Goal: Task Accomplishment & Management: Manage account settings

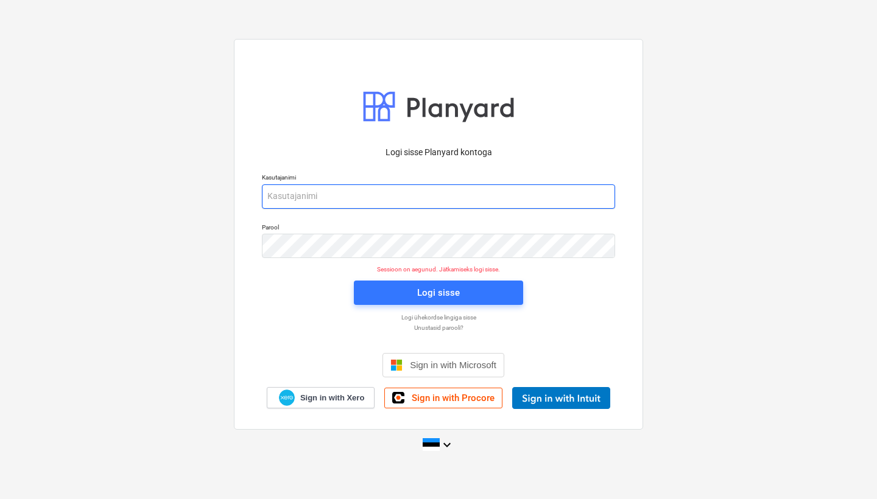
type input "[PERSON_NAME][EMAIL_ADDRESS][DOMAIN_NAME]"
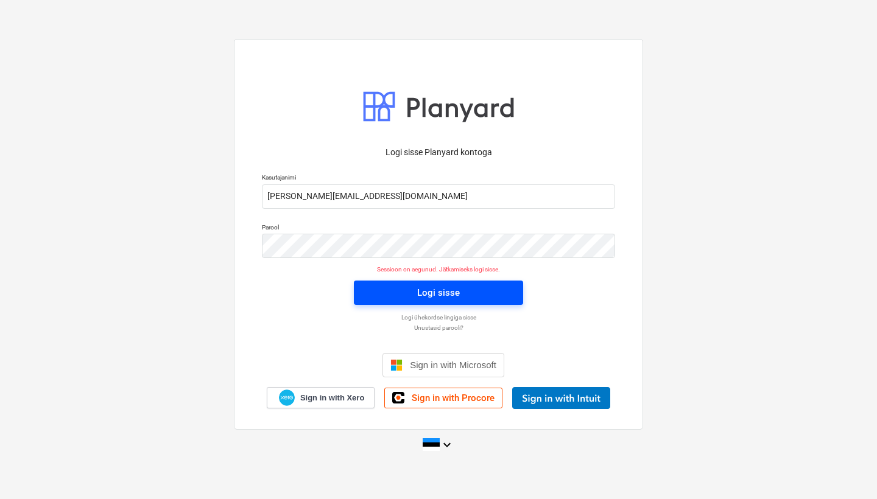
click at [400, 292] on span "Logi sisse" at bounding box center [438, 293] width 140 height 16
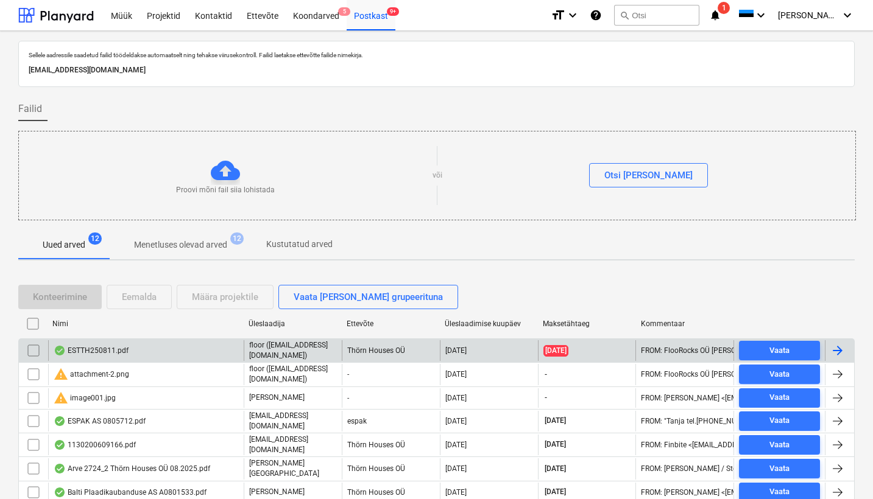
click at [104, 355] on div "ESTTH250811.pdf" at bounding box center [145, 350] width 195 height 21
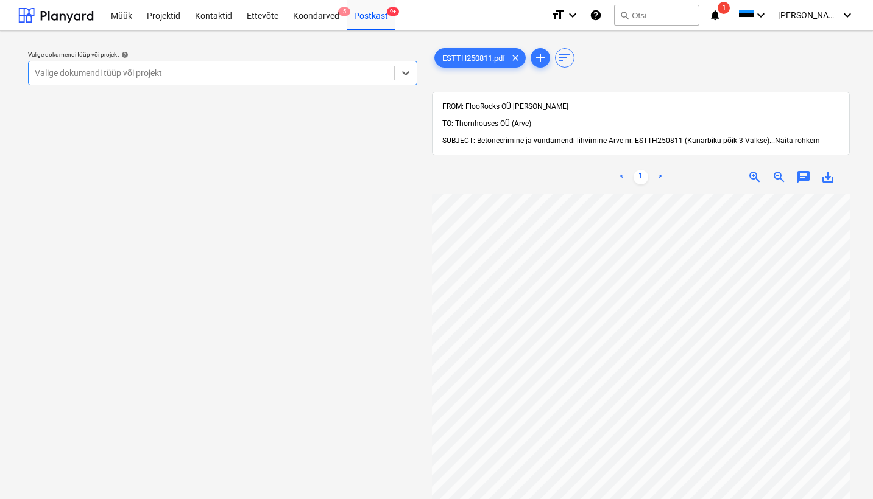
scroll to position [0, 147]
click at [40, 69] on div "Valige dokumendi tüüp või projekt" at bounding box center [211, 73] width 353 height 10
type input "[PERSON_NAME]"
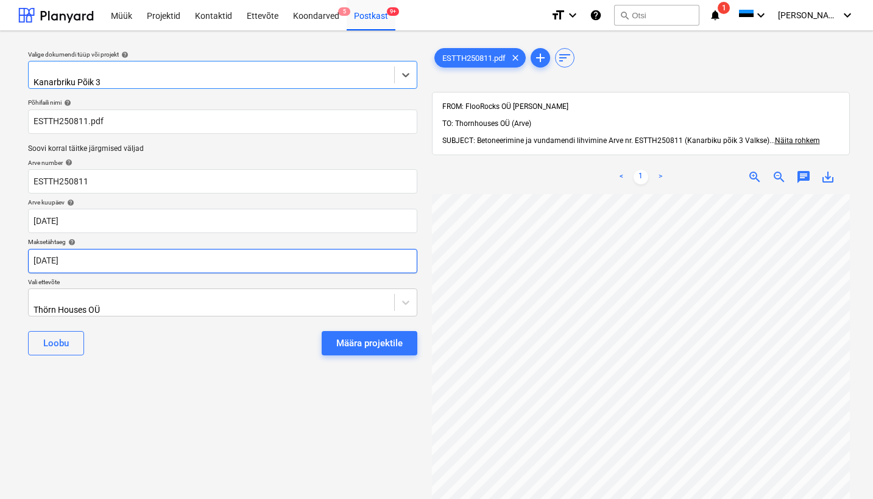
click at [42, 255] on body "Müük Projektid Kontaktid Ettevõte Koondarved 5 Postkast 9+ format_size keyboard…" at bounding box center [436, 249] width 873 height 499
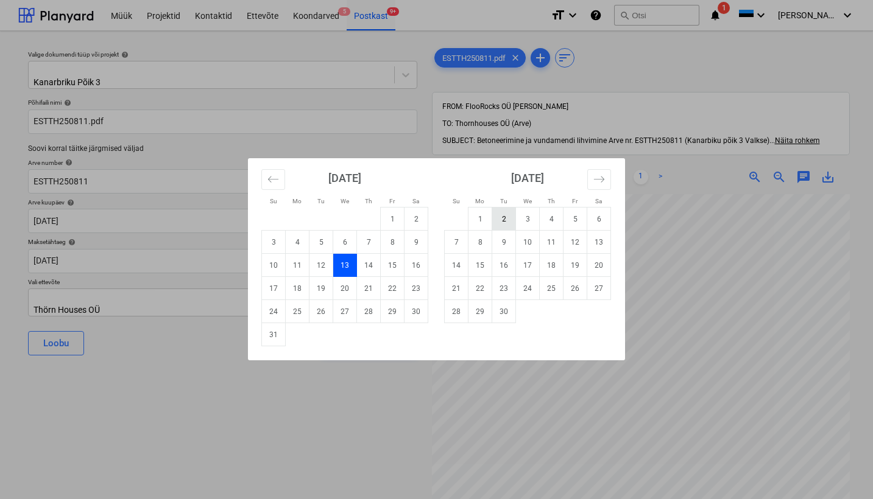
click at [505, 220] on td "2" at bounding box center [504, 219] width 24 height 23
type input "[DATE]"
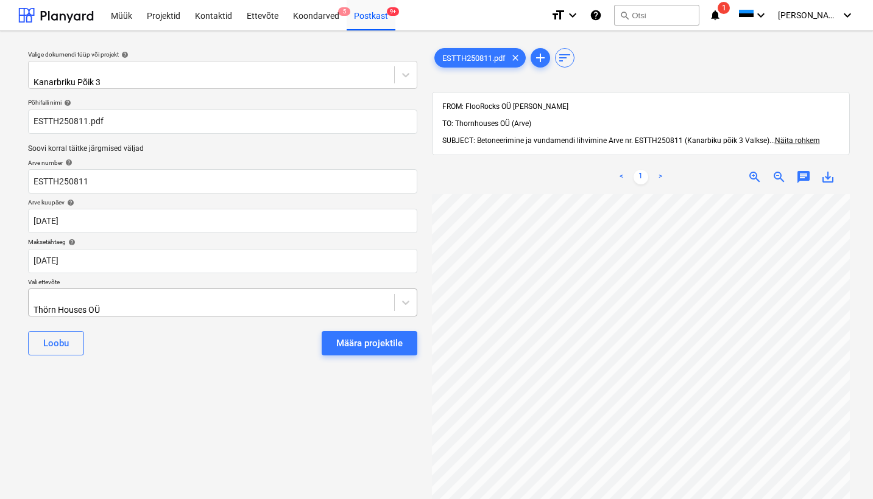
click at [37, 305] on div "Thörn Houses OÜ" at bounding box center [138, 310] width 211 height 10
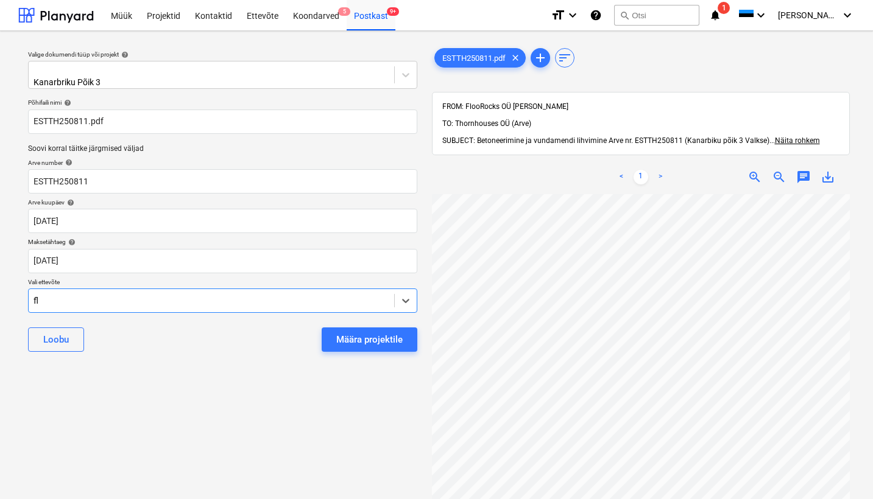
type input "flo"
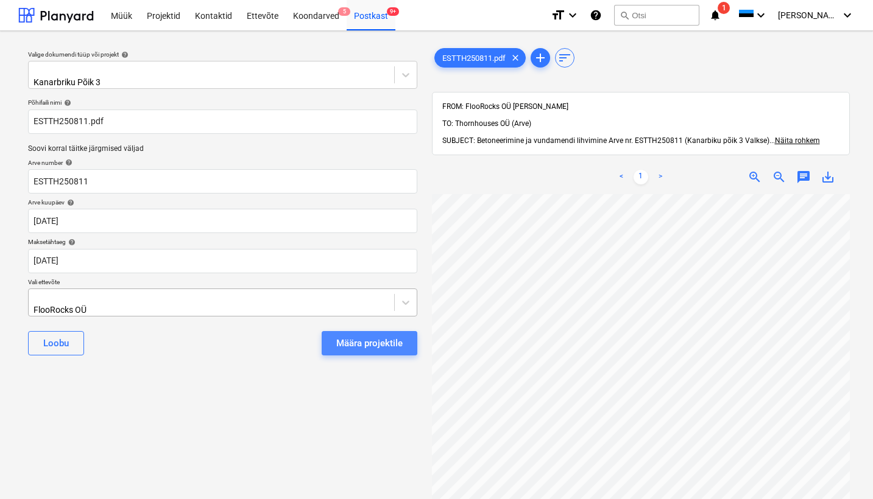
click at [337, 336] on div "Määra projektile" at bounding box center [369, 344] width 66 height 16
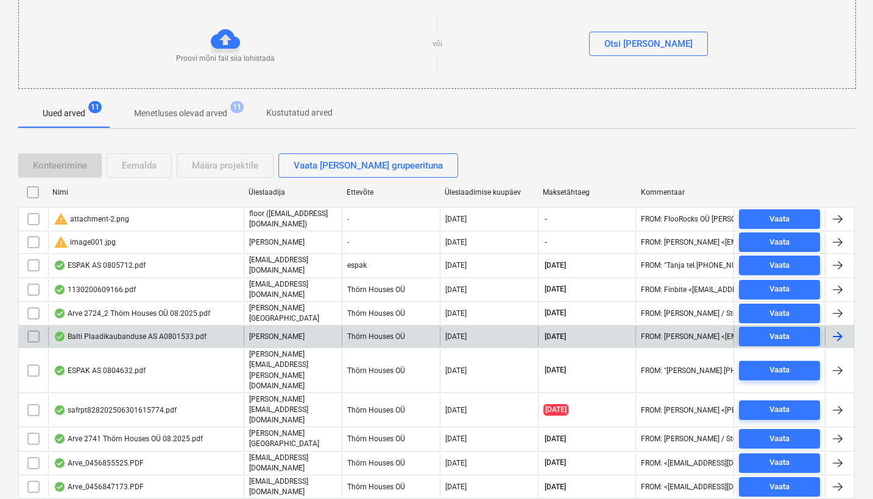
scroll to position [131, 0]
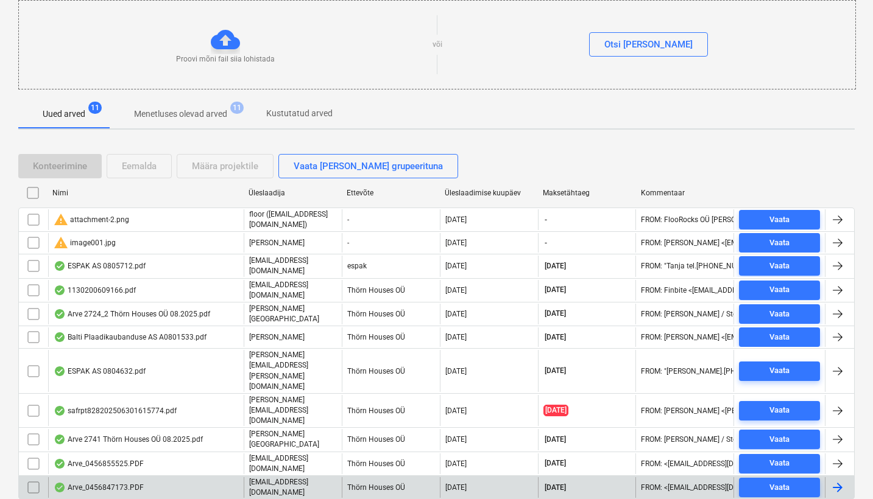
click at [123, 477] on div "Arve_0456847173.PDF" at bounding box center [145, 487] width 195 height 21
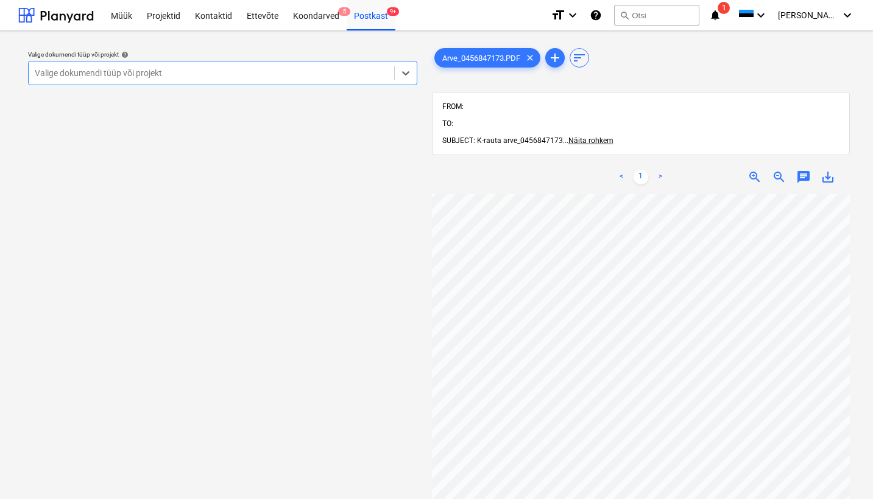
scroll to position [0, 117]
click at [69, 71] on div "Valige dokumendi tüüp või projekt" at bounding box center [211, 73] width 353 height 10
type input "kü"
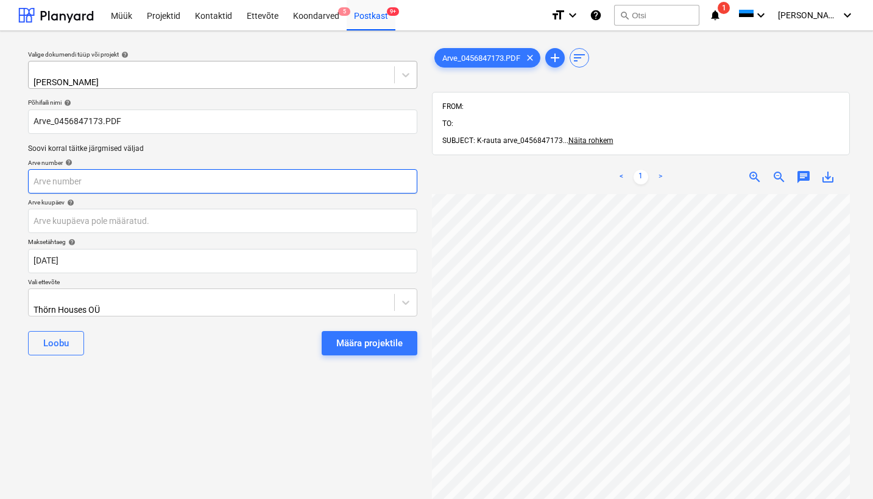
click at [61, 178] on input "text" at bounding box center [222, 181] width 389 height 24
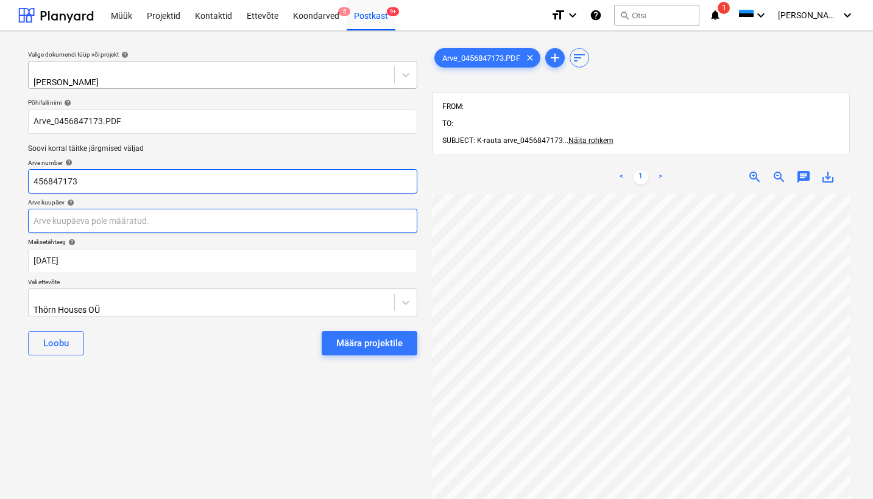
type input "456847173"
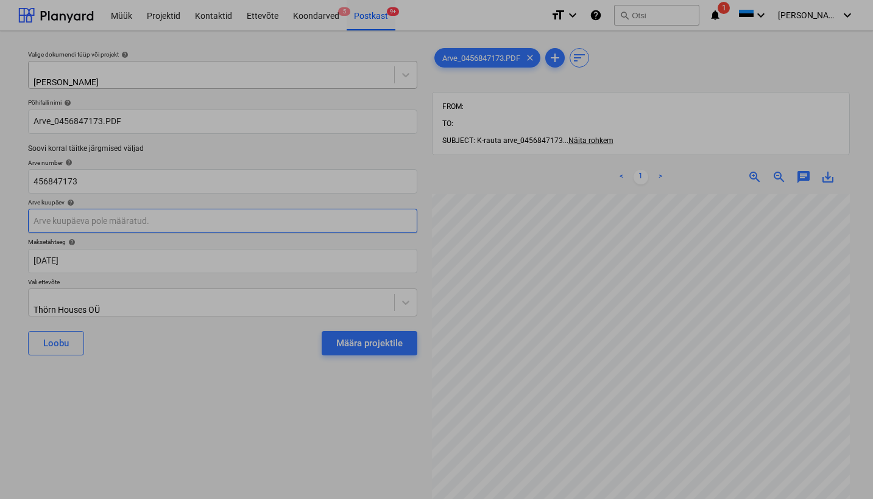
click at [61, 220] on body "Müük Projektid Kontaktid Ettevõte Koondarved 5 Postkast 9+ format_size keyboard…" at bounding box center [436, 249] width 873 height 499
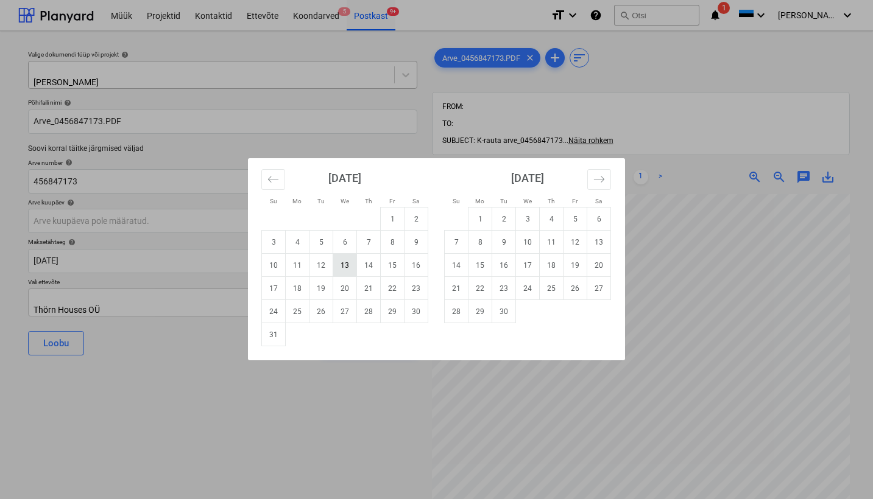
click at [346, 260] on td "13" at bounding box center [345, 265] width 24 height 23
type input "[DATE]"
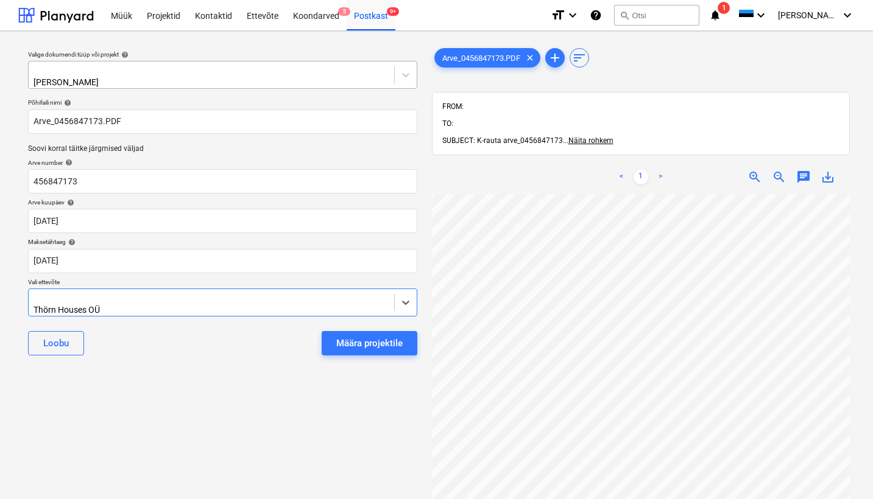
click at [35, 305] on div "Thörn Houses OÜ" at bounding box center [138, 310] width 211 height 10
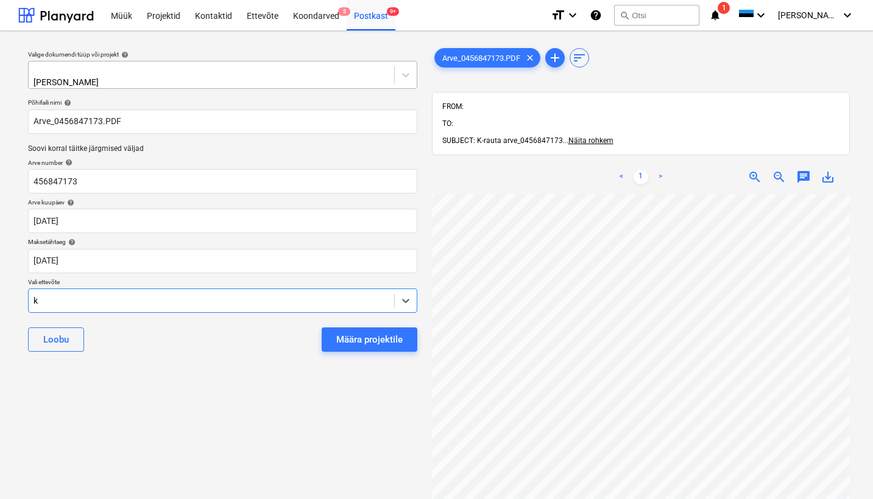
type input "k-"
click at [40, 499] on div "K-Rauta" at bounding box center [436, 504] width 873 height 10
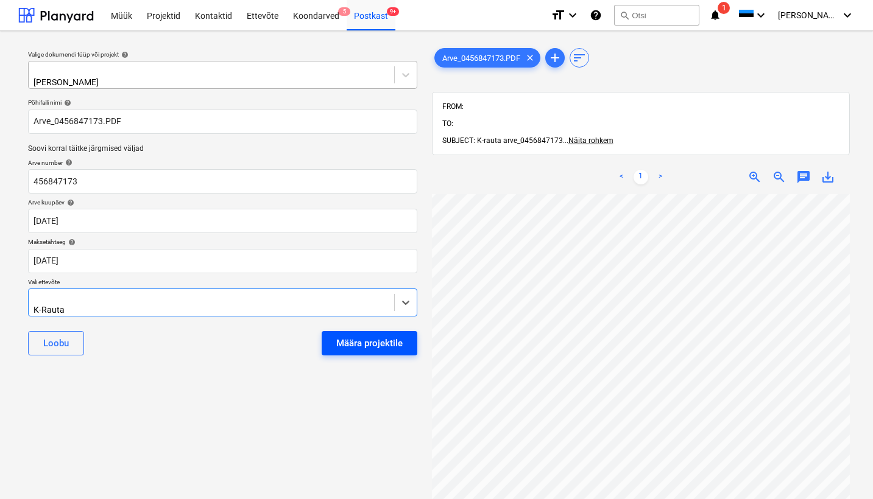
click at [358, 340] on div "Määra projektile" at bounding box center [369, 344] width 66 height 16
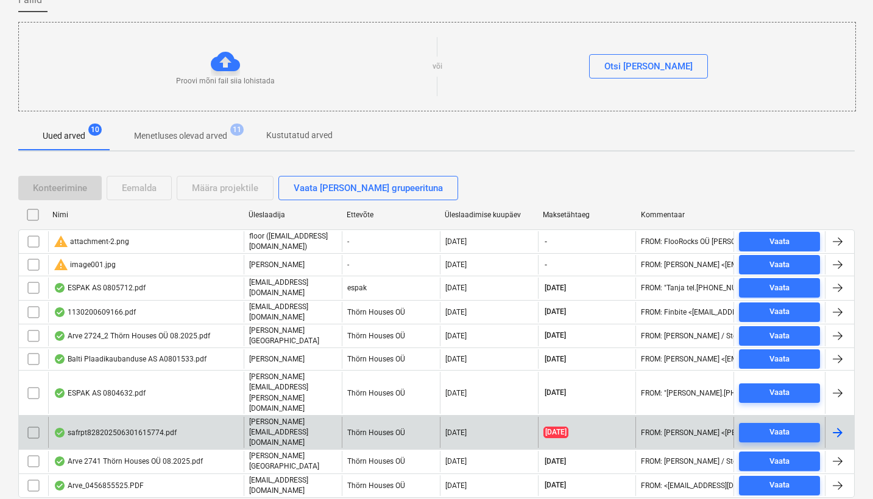
scroll to position [108, 0]
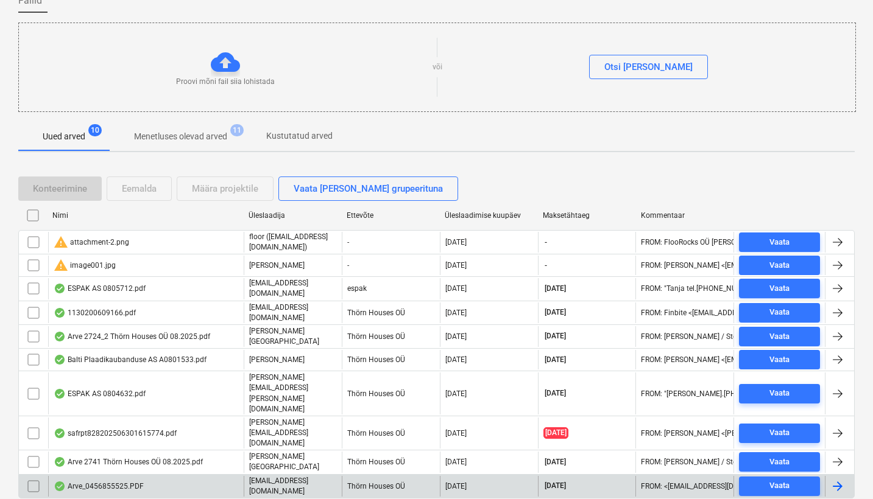
click at [114, 482] on div "Arve_0456855525.PDF" at bounding box center [99, 487] width 90 height 10
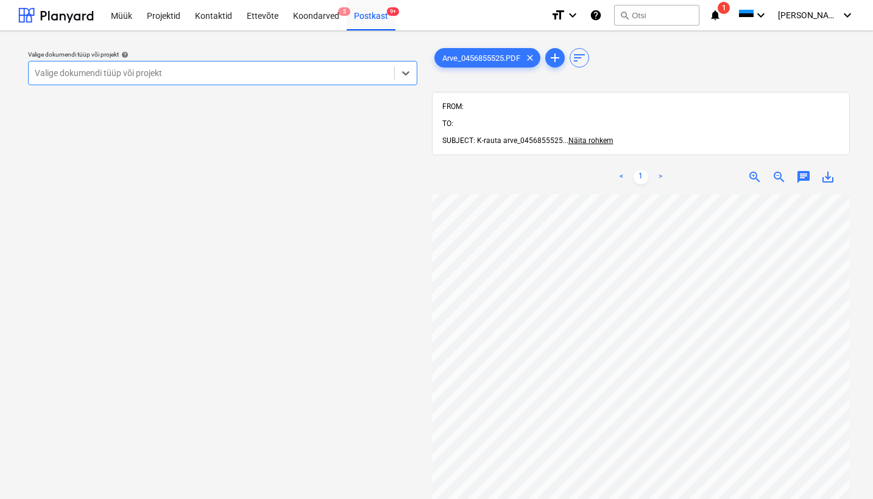
scroll to position [245, 0]
click at [66, 69] on div "Valige dokumendi tüüp või projekt" at bounding box center [211, 73] width 353 height 10
type input "kü"
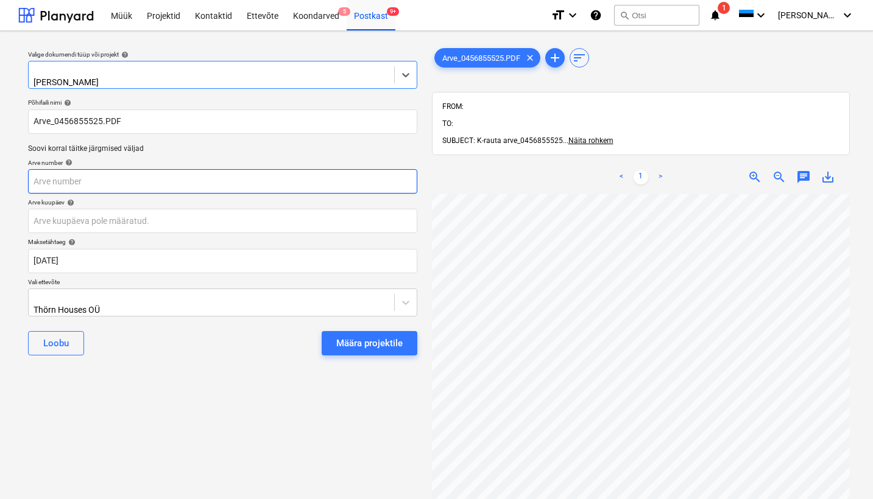
click at [55, 175] on input "text" at bounding box center [222, 181] width 389 height 24
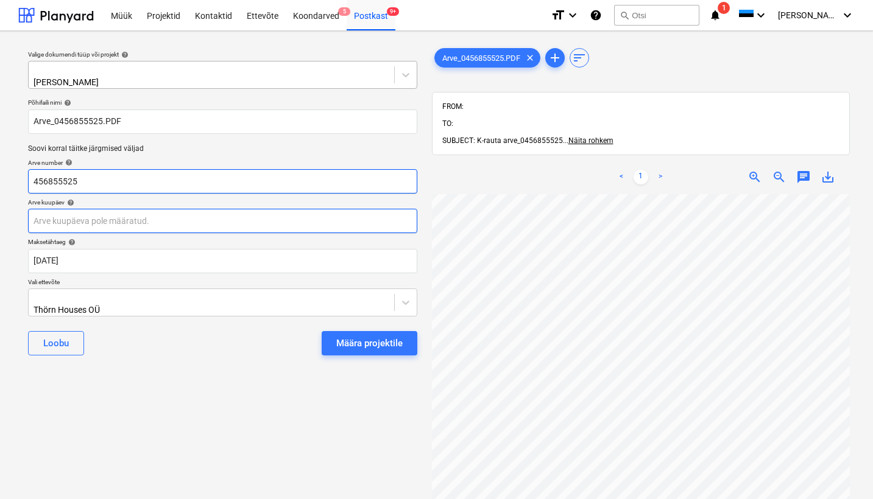
type input "456855525"
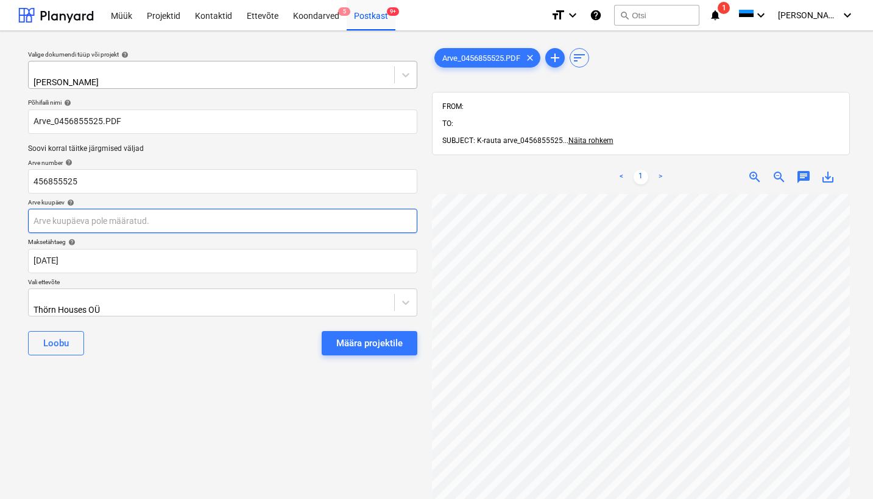
click at [37, 213] on body "Müük Projektid Kontaktid Ettevõte Koondarved 5 Postkast 9+ format_size keyboard…" at bounding box center [436, 249] width 873 height 499
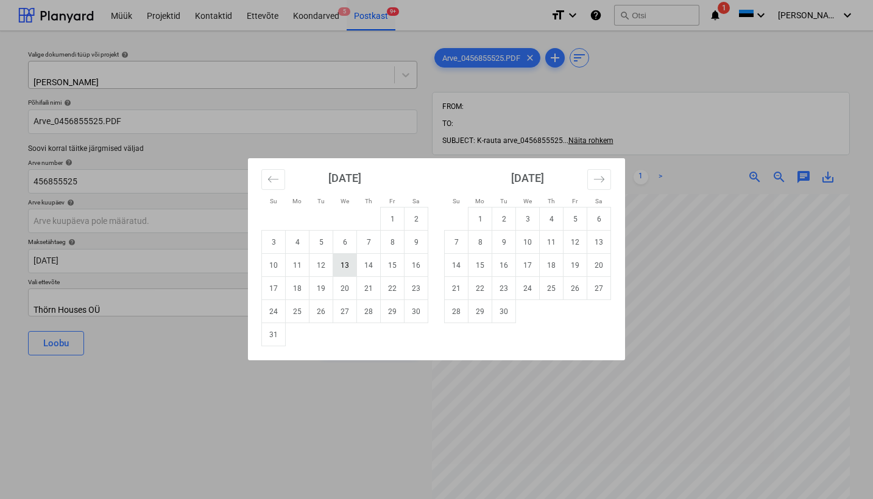
click at [349, 261] on td "13" at bounding box center [345, 265] width 24 height 23
type input "[DATE]"
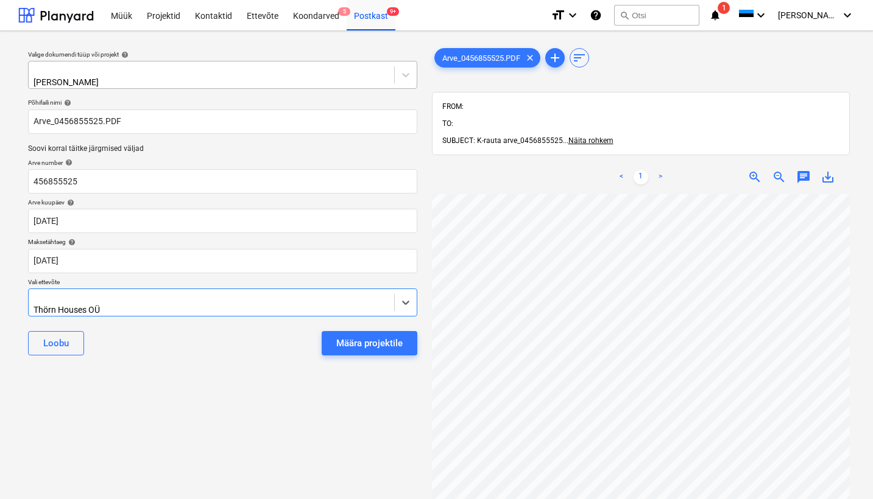
click at [34, 292] on div "Thörn Houses OÜ" at bounding box center [211, 302] width 365 height 27
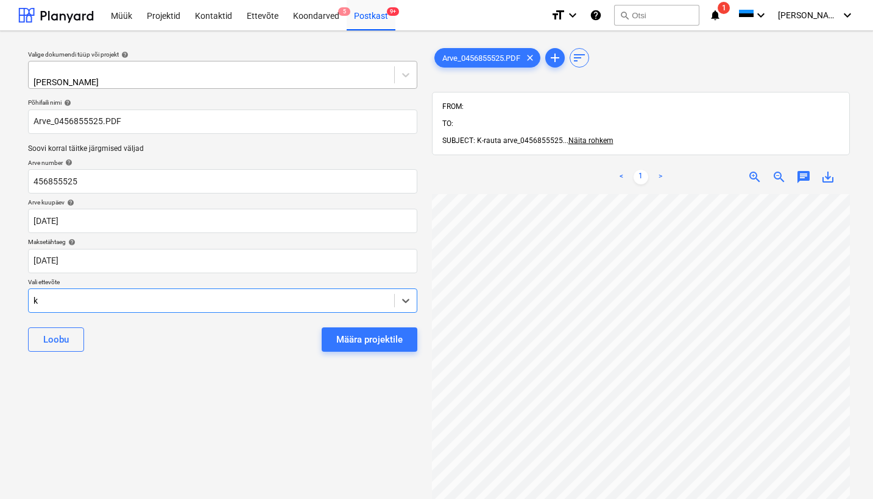
scroll to position [2098, 0]
type input "k-"
click at [56, 499] on div "K-Rauta" at bounding box center [436, 504] width 873 height 10
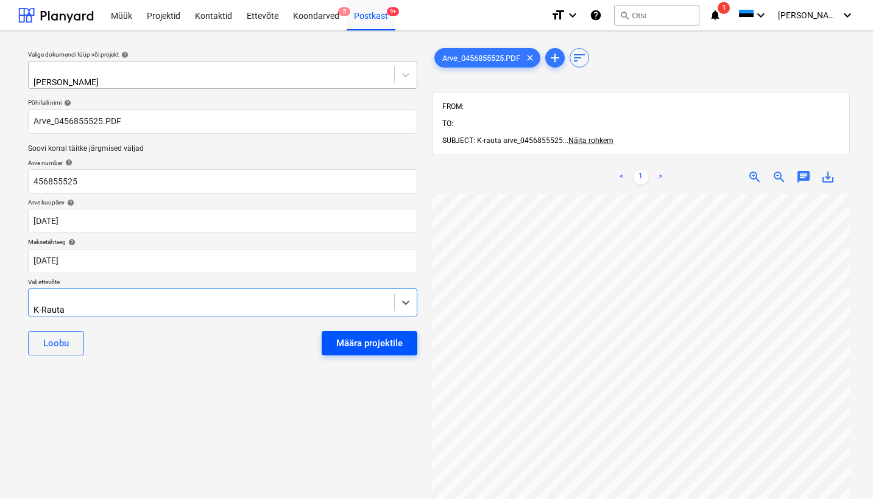
click at [346, 336] on div "Määra projektile" at bounding box center [369, 344] width 66 height 16
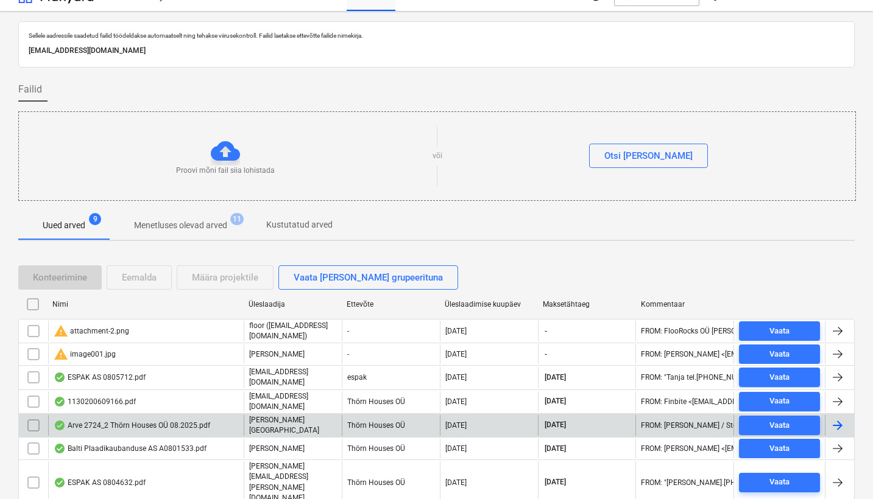
scroll to position [26, 0]
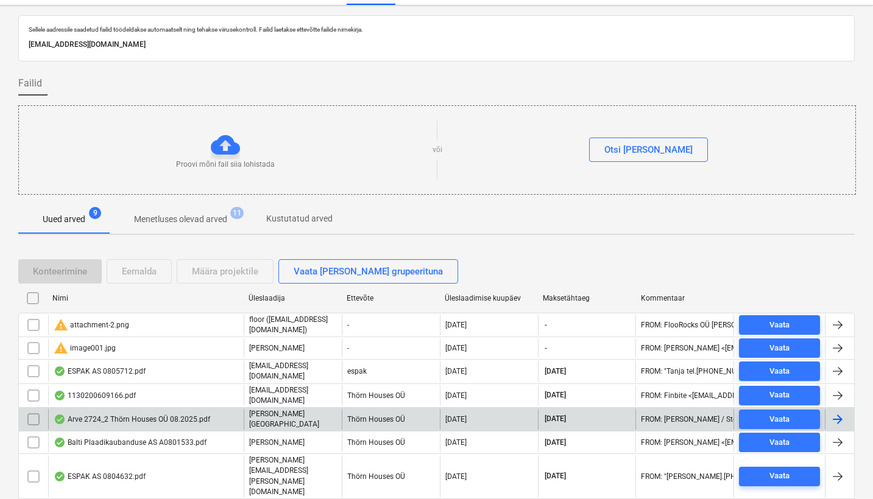
click at [147, 415] on div "Arve 2724_2 Thörn Houses OÜ 08.2025.pdf" at bounding box center [132, 420] width 157 height 10
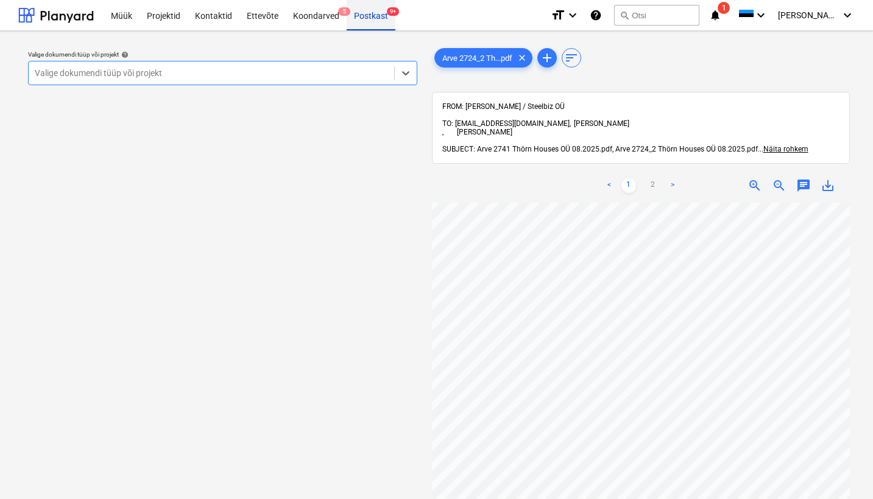
click at [370, 15] on div "Postkast 9+" at bounding box center [371, 14] width 49 height 31
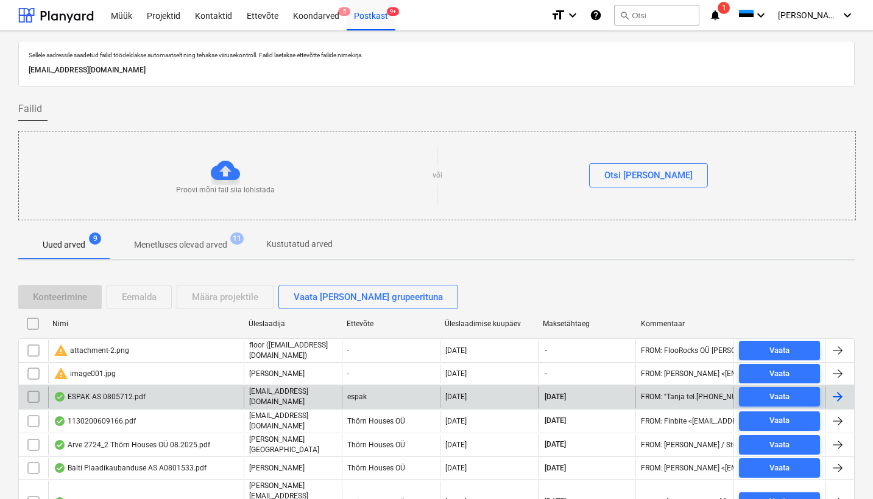
click at [110, 393] on div "ESPAK AS 0805712.pdf" at bounding box center [100, 397] width 92 height 10
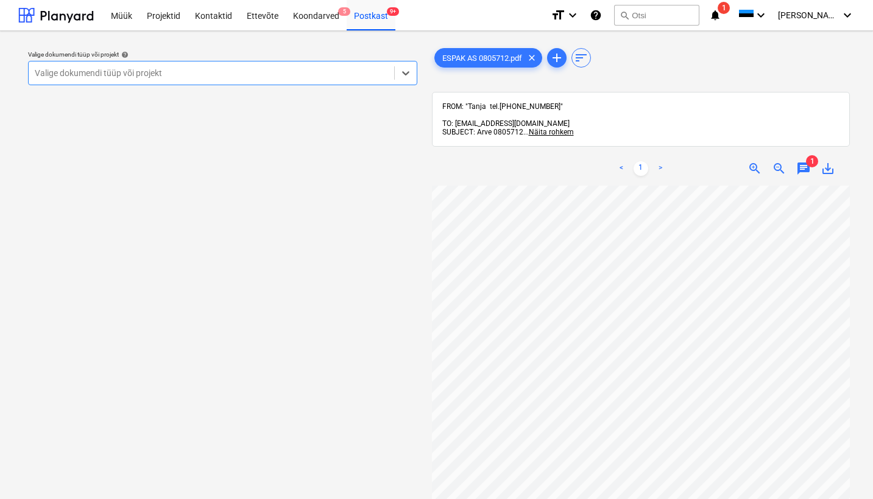
scroll to position [0, 132]
click at [804, 161] on span "chat" at bounding box center [803, 168] width 15 height 15
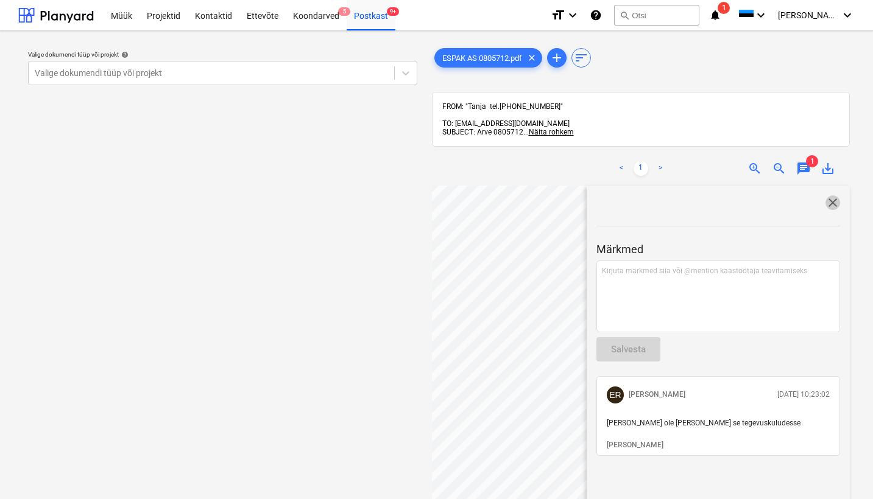
click at [828, 195] on span "close" at bounding box center [832, 202] width 15 height 15
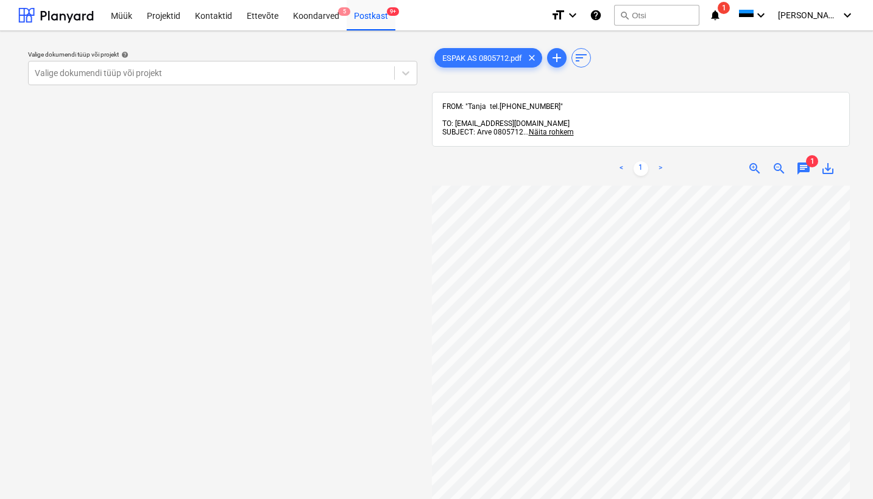
scroll to position [162, 0]
click at [806, 161] on span "chat" at bounding box center [803, 168] width 15 height 15
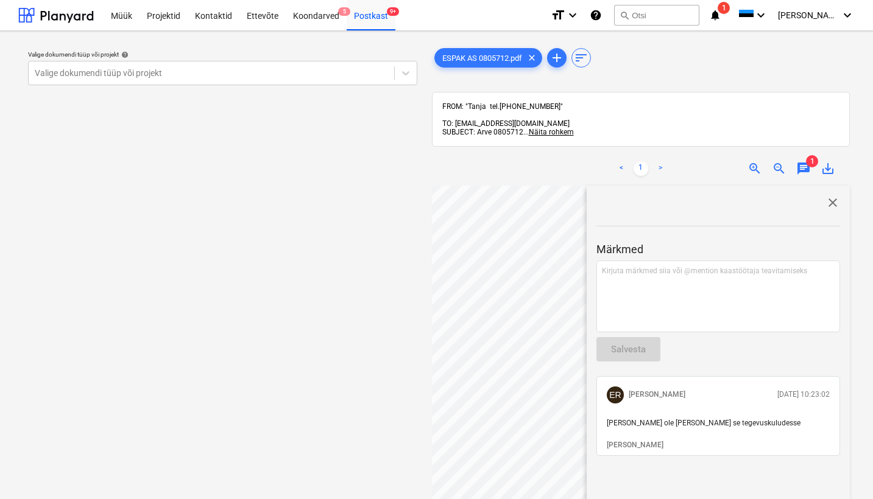
click at [831, 195] on span "close" at bounding box center [832, 202] width 15 height 15
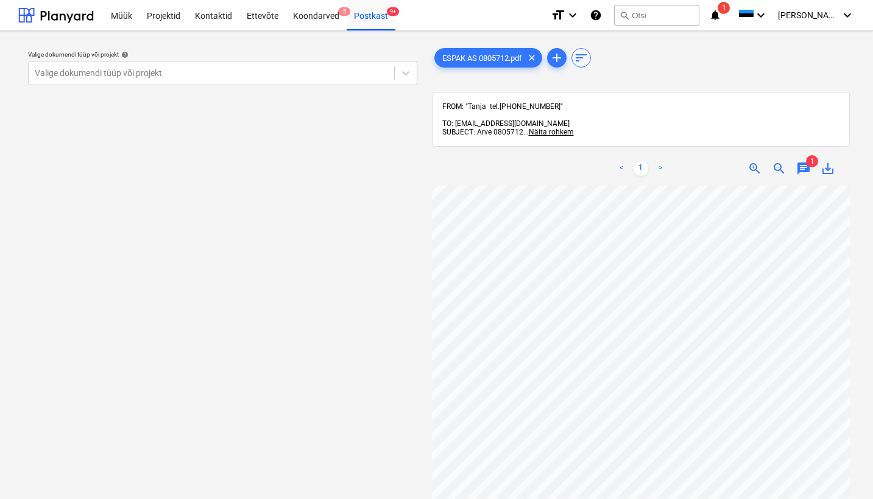
scroll to position [26, 0]
click at [367, 15] on div "Postkast 9+" at bounding box center [371, 14] width 49 height 31
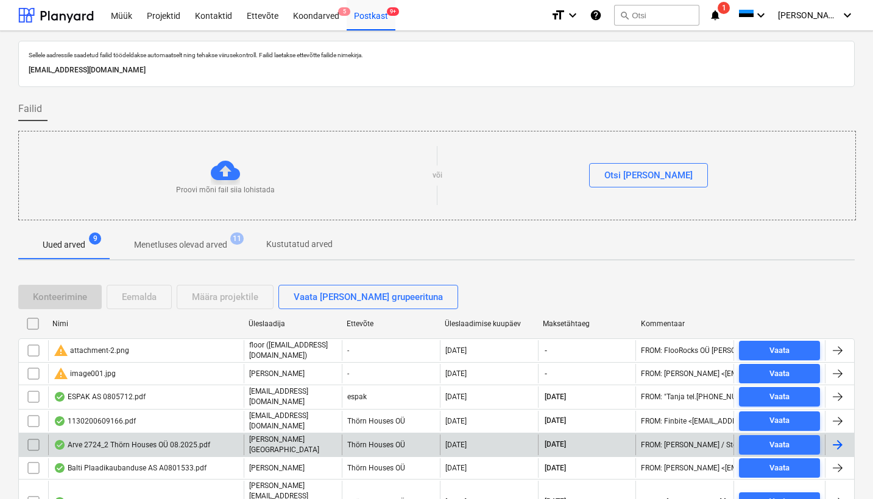
click at [159, 440] on div "Arve 2724_2 Thörn Houses OÜ 08.2025.pdf" at bounding box center [132, 445] width 157 height 10
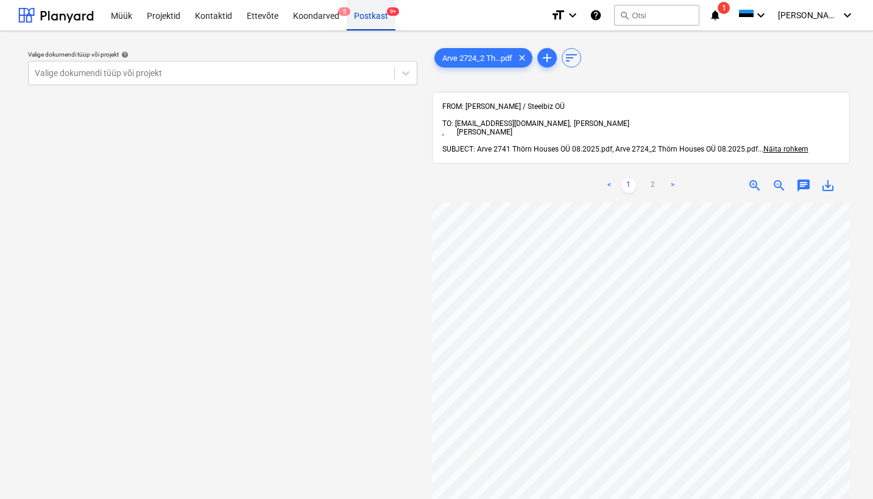
click at [372, 16] on div "Postkast 9+" at bounding box center [371, 14] width 49 height 31
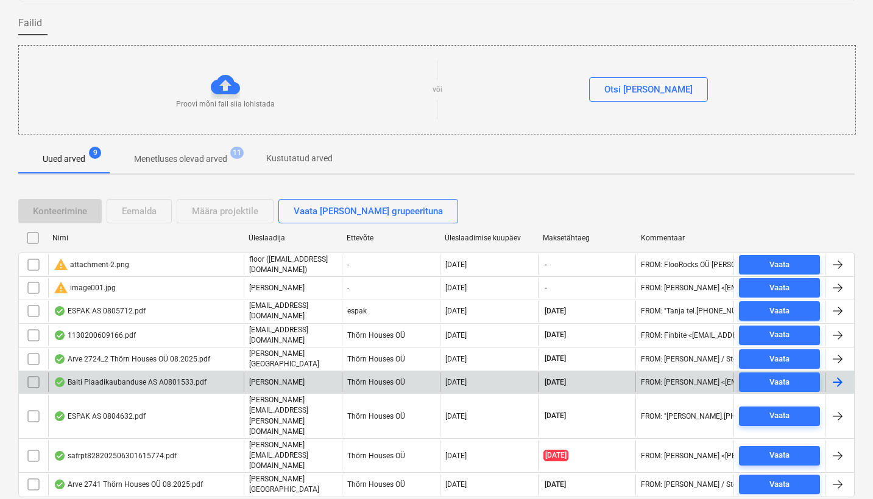
click at [160, 378] on div "Balti Plaadikaubanduse AS A0801533.pdf" at bounding box center [130, 383] width 153 height 10
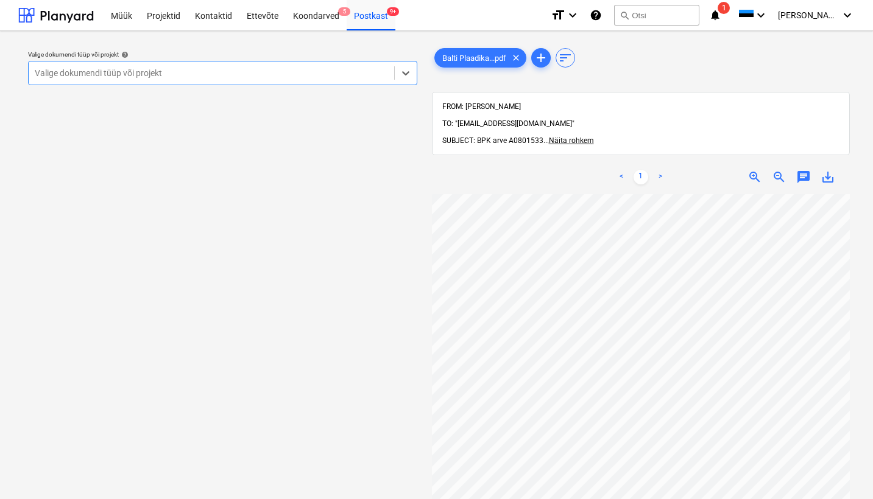
click at [76, 71] on div "Valige dokumendi tüüp või projekt" at bounding box center [211, 73] width 353 height 10
type input "sinilinn"
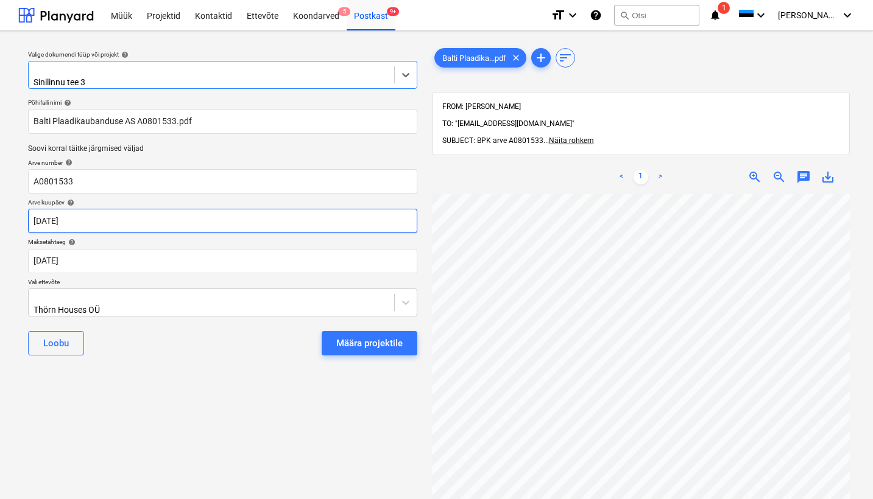
scroll to position [0, 107]
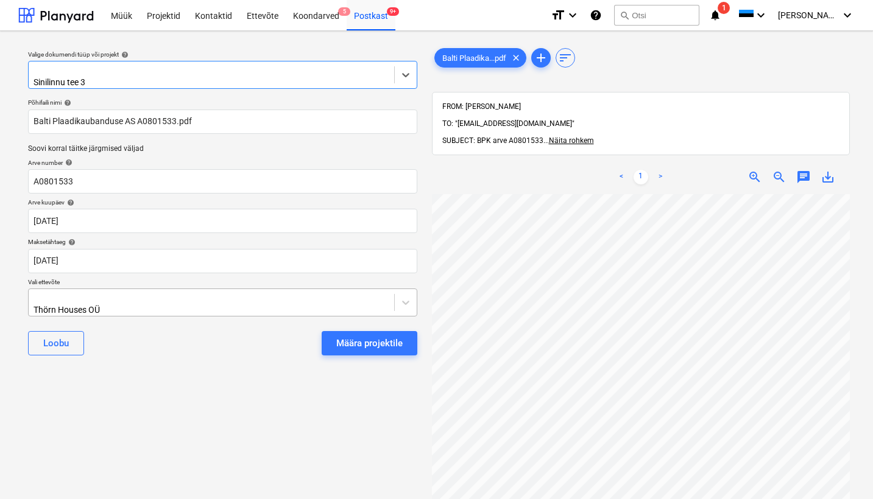
click at [30, 297] on div "Thörn Houses OÜ" at bounding box center [211, 302] width 365 height 27
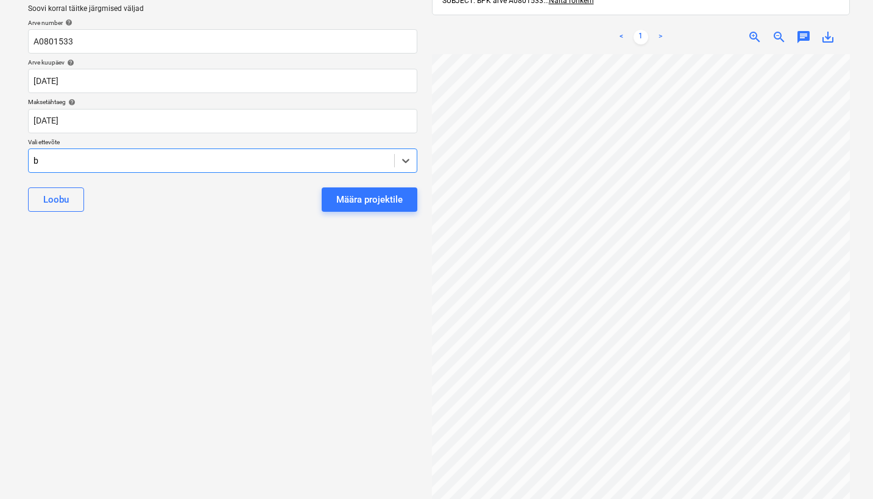
scroll to position [755, 0]
type input "bpk"
click at [38, 359] on div "BPK OÜ" at bounding box center [436, 364] width 873 height 10
click at [370, 203] on button "Määra projektile" at bounding box center [370, 203] width 96 height 24
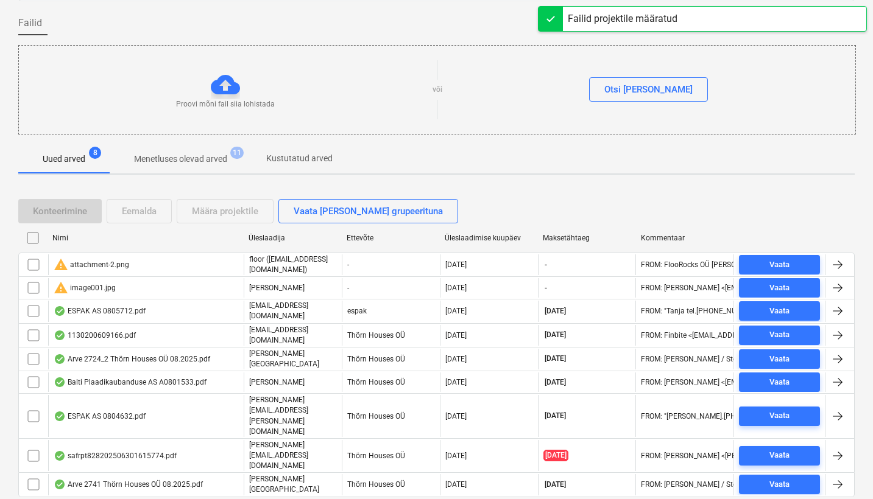
scroll to position [63, 0]
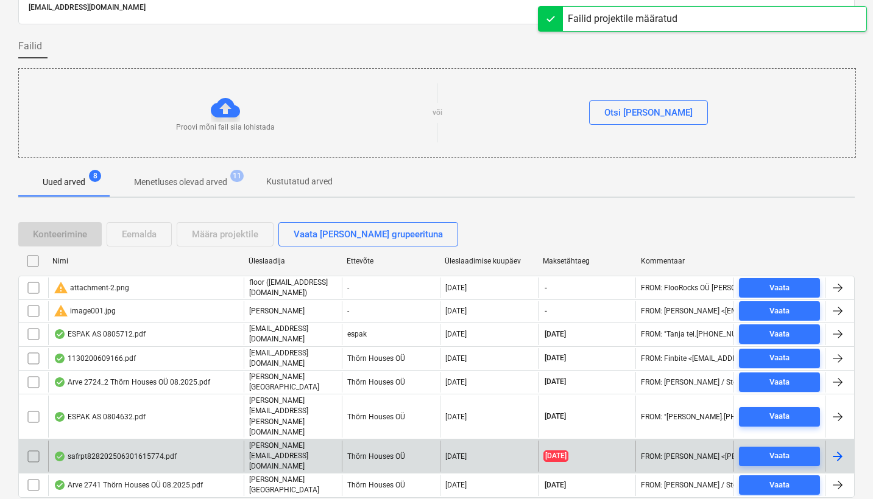
click at [119, 452] on div "safrpt828202506301615774.pdf" at bounding box center [115, 457] width 123 height 10
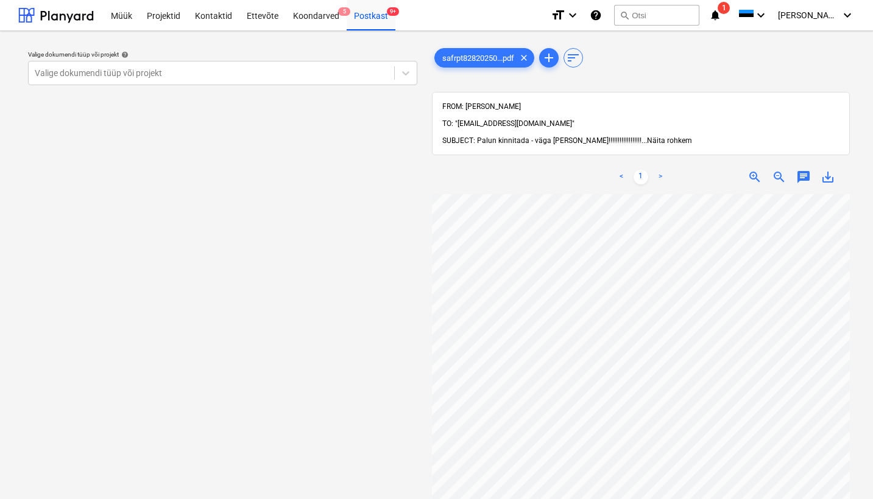
click at [649, 136] on span "Näita rohkem" at bounding box center [669, 140] width 45 height 9
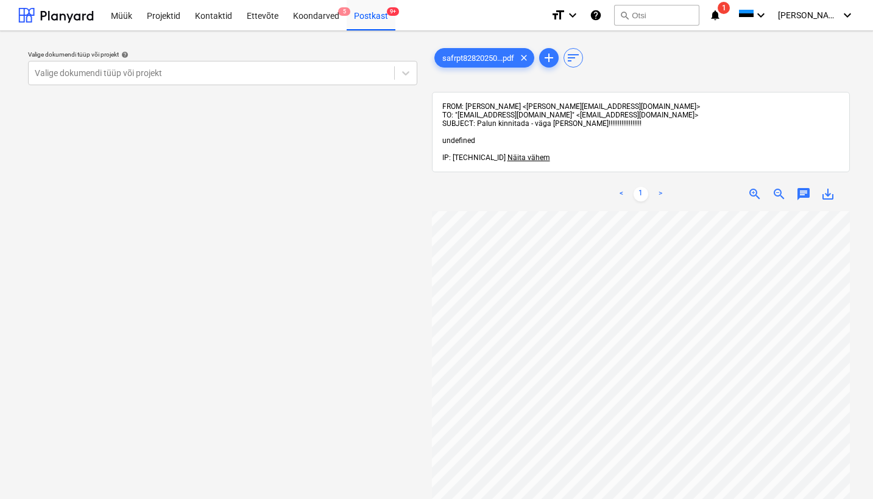
scroll to position [0, 131]
click at [669, 14] on div "Projekti nimekirja ületoomine ebaõnnestus" at bounding box center [659, 12] width 183 height 15
click at [663, 13] on div "Projekti nimekirja ületoomine ebaõnnestus" at bounding box center [659, 12] width 183 height 15
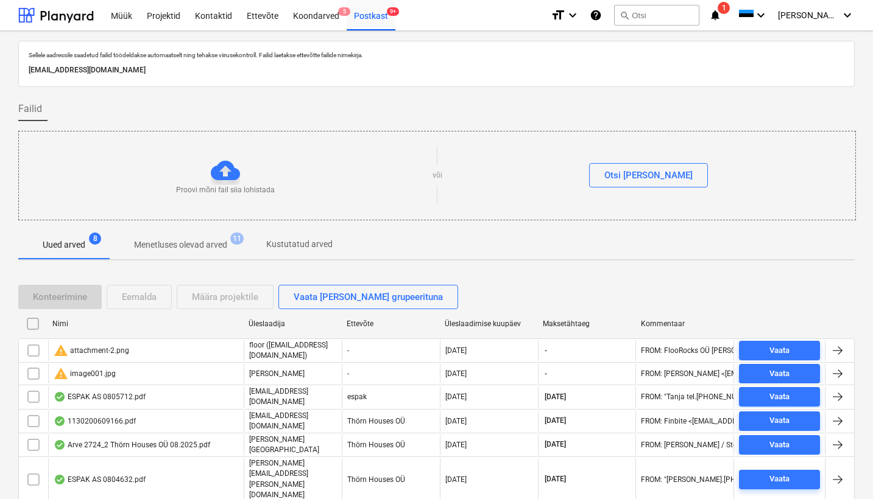
scroll to position [63, 0]
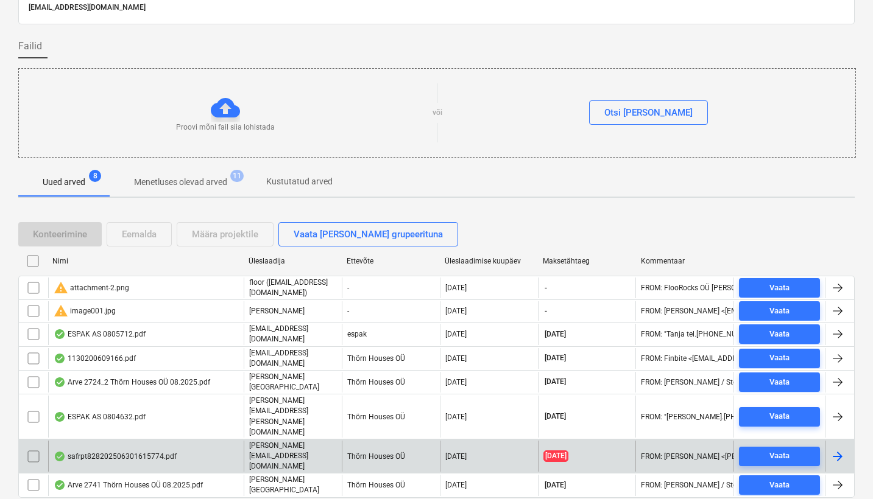
click at [127, 452] on div "safrpt828202506301615774.pdf" at bounding box center [115, 457] width 123 height 10
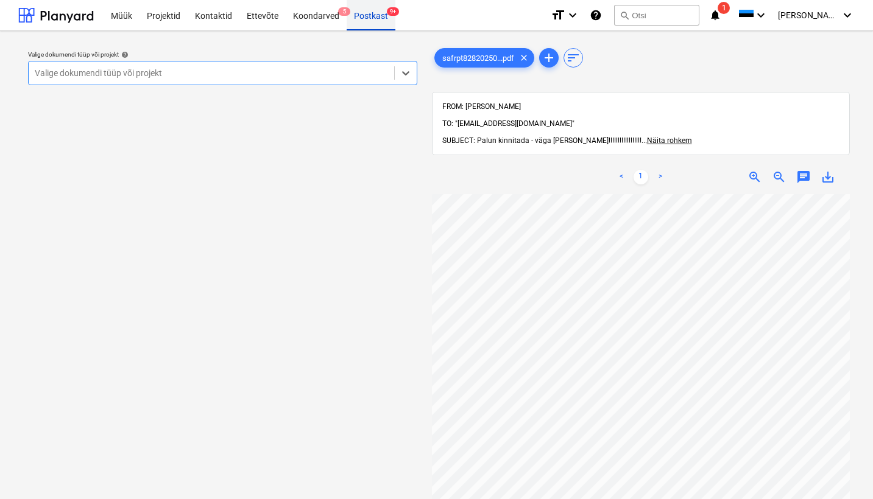
click at [365, 15] on div "Postkast 9+" at bounding box center [371, 14] width 49 height 31
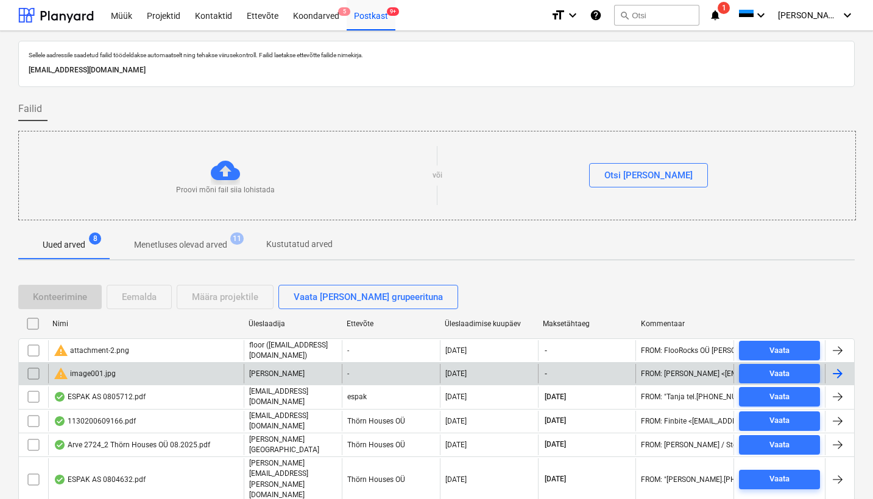
click at [100, 367] on div "warning image001.jpg" at bounding box center [85, 374] width 62 height 15
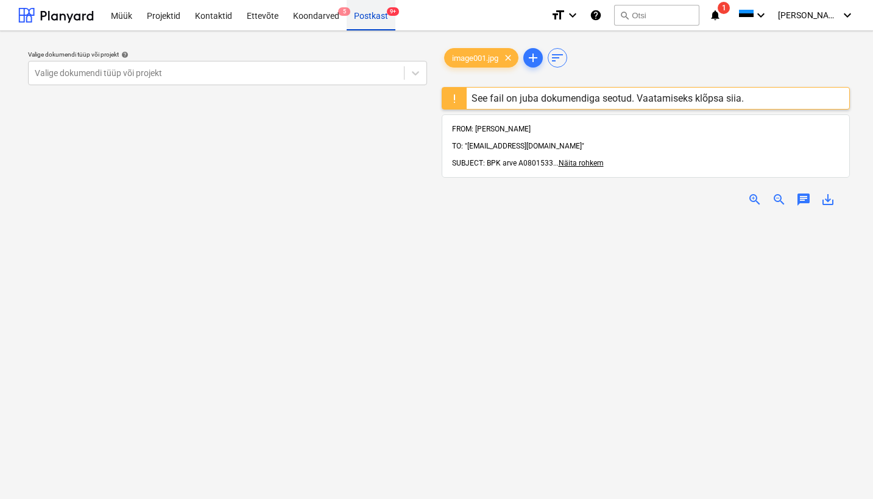
click at [368, 15] on div "Postkast 9+" at bounding box center [371, 14] width 49 height 31
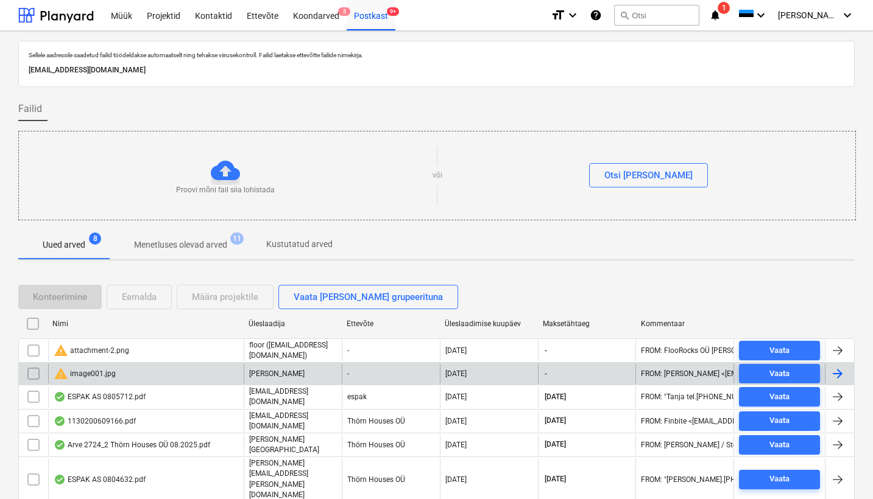
click at [35, 373] on input "checkbox" at bounding box center [33, 373] width 19 height 19
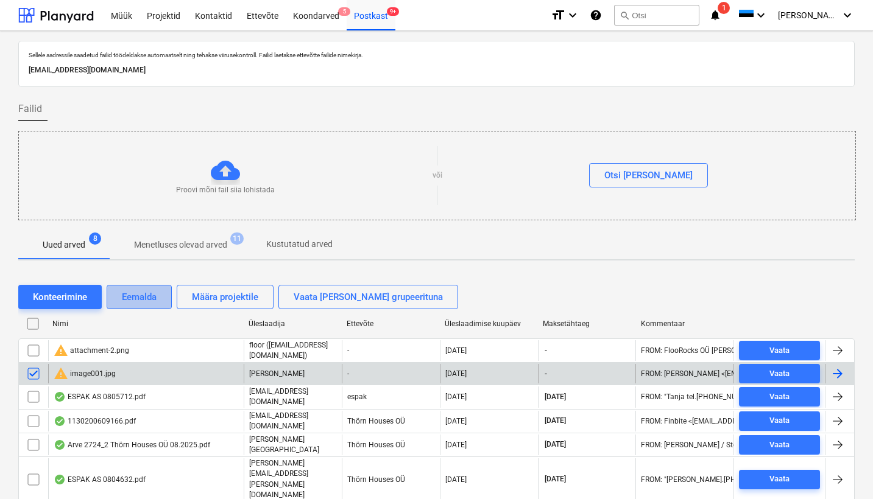
click at [155, 299] on div "Eemalda" at bounding box center [139, 297] width 35 height 16
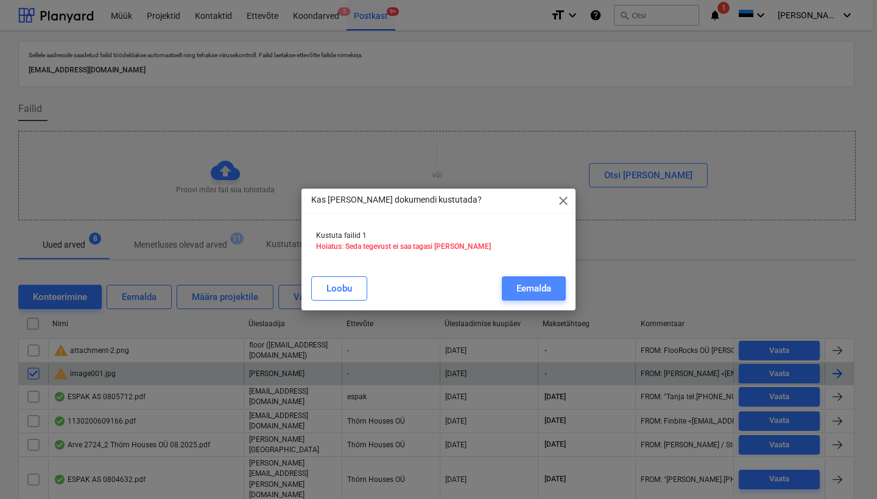
click at [542, 289] on div "Eemalda" at bounding box center [533, 289] width 35 height 16
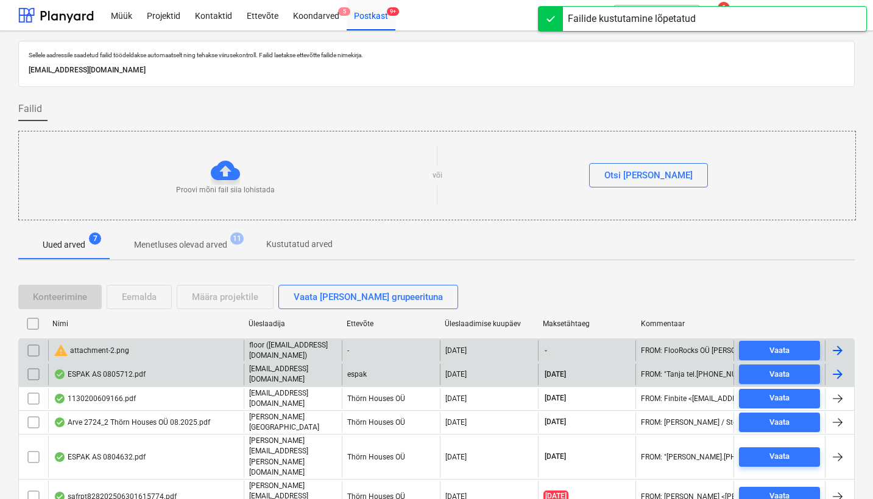
click at [101, 343] on div "warning attachment-2.png" at bounding box center [92, 350] width 76 height 15
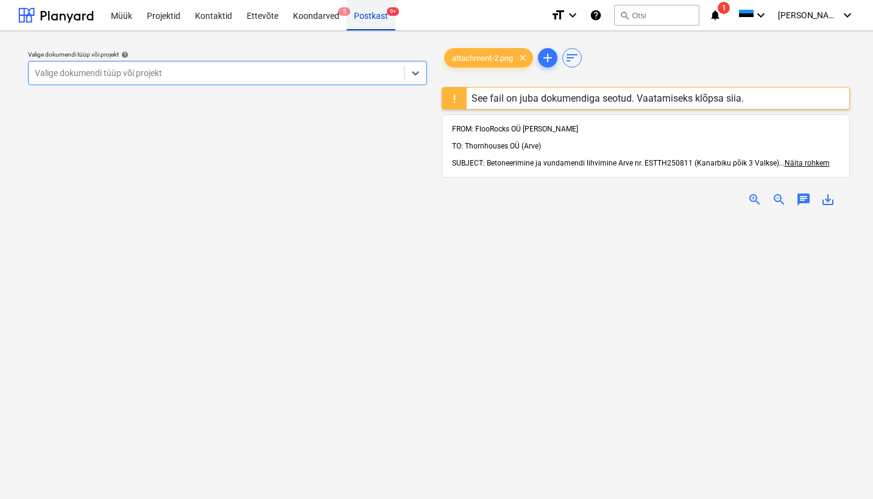
click at [372, 16] on div "Postkast 9+" at bounding box center [371, 14] width 49 height 31
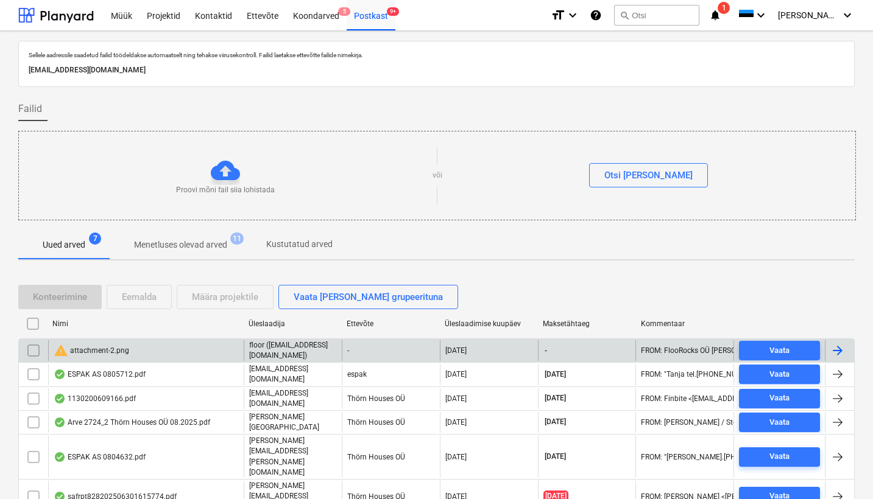
click at [30, 351] on input "checkbox" at bounding box center [33, 350] width 19 height 19
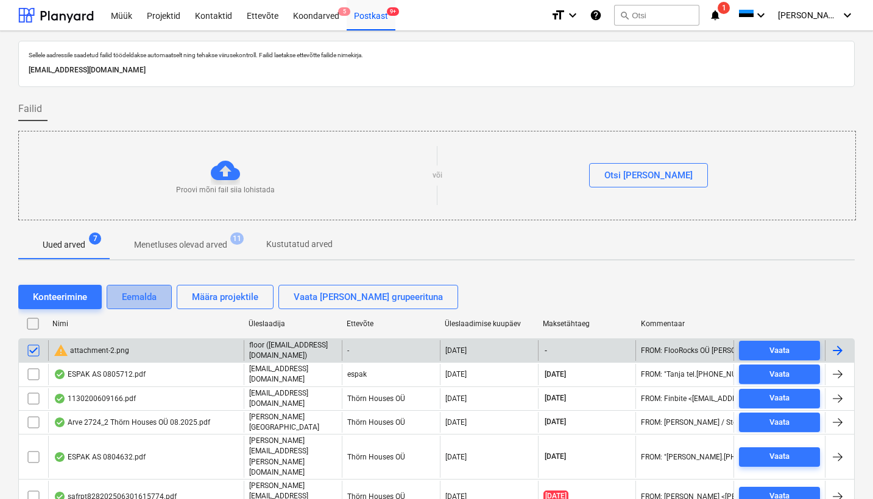
click at [157, 296] on div "Eemalda" at bounding box center [139, 297] width 35 height 16
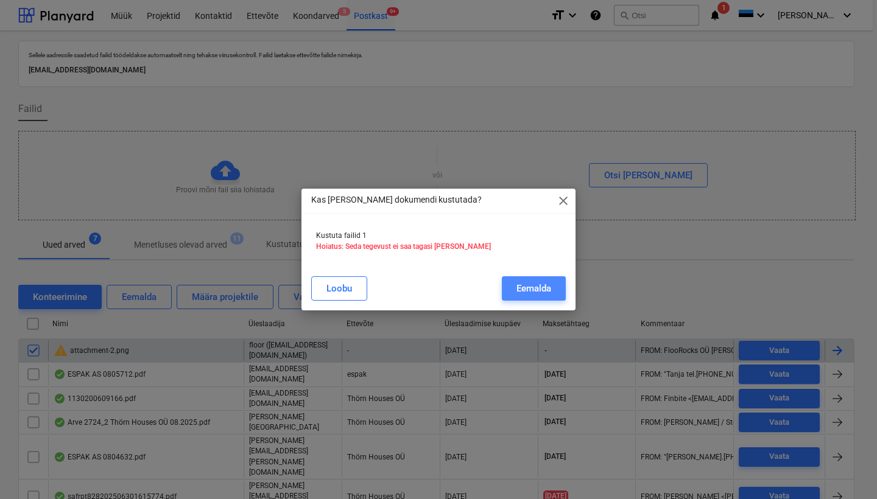
click at [543, 294] on div "Eemalda" at bounding box center [533, 289] width 35 height 16
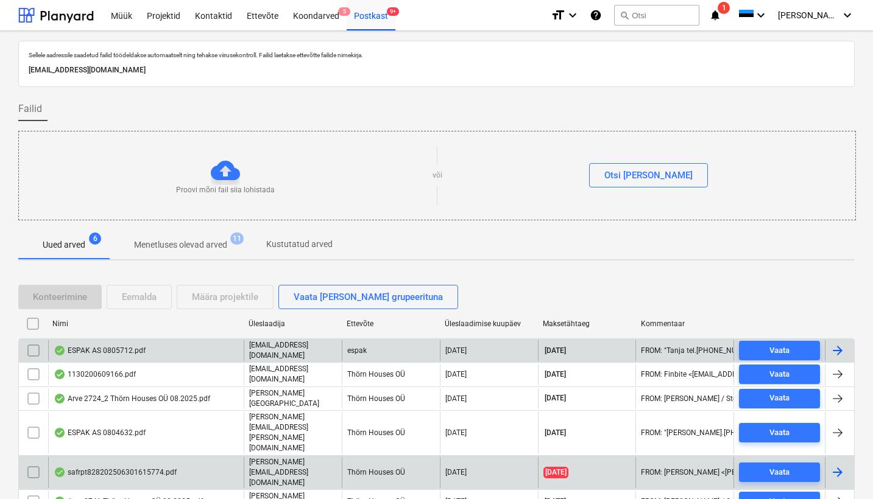
click at [115, 468] on div "safrpt828202506301615774.pdf" at bounding box center [115, 473] width 123 height 10
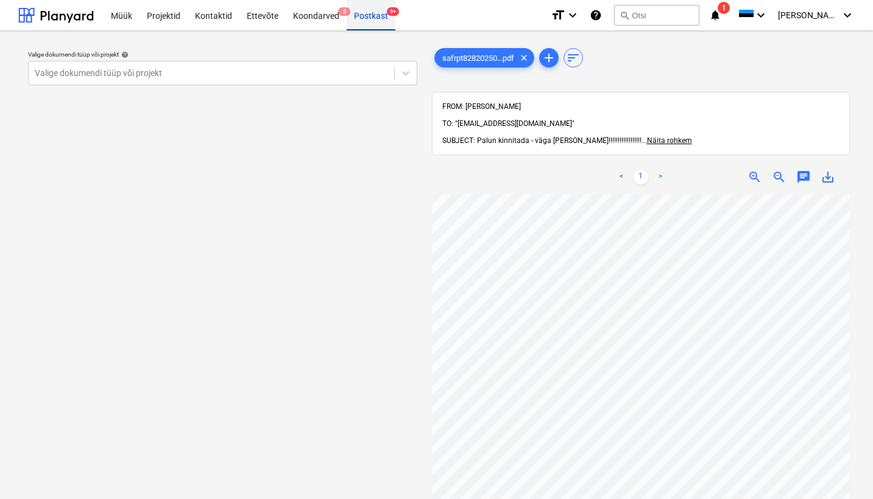
click at [361, 13] on div "Postkast 9+" at bounding box center [371, 14] width 49 height 31
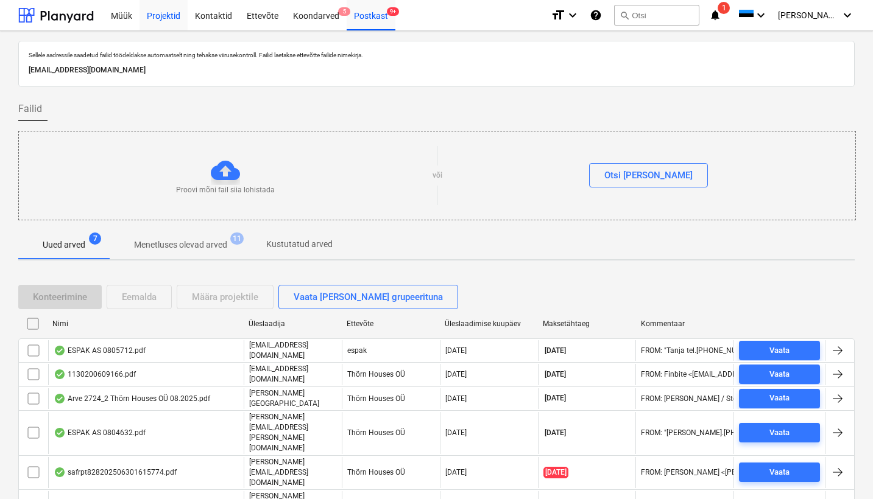
click at [161, 16] on div "Projektid" at bounding box center [163, 14] width 48 height 31
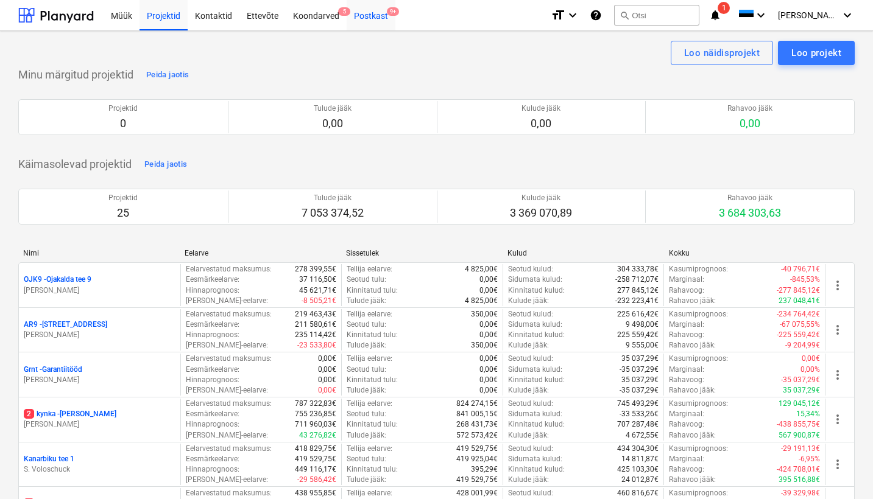
click at [367, 13] on div "Postkast 9+" at bounding box center [371, 14] width 49 height 31
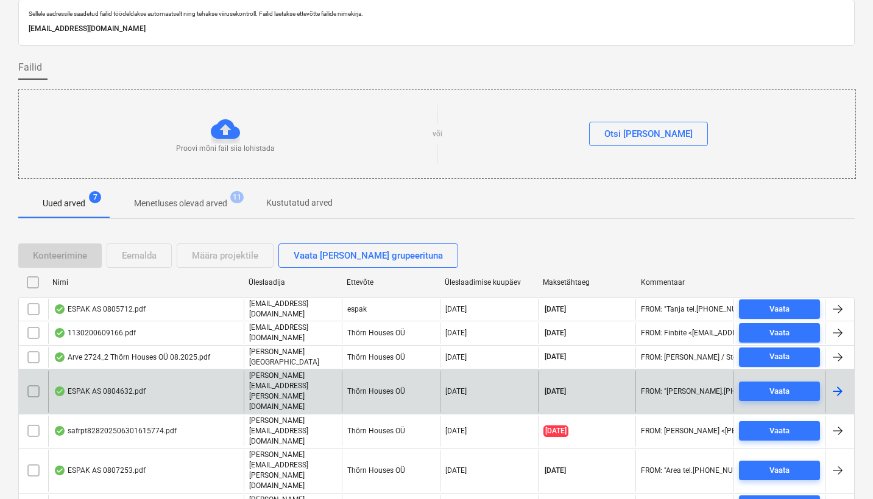
scroll to position [41, 0]
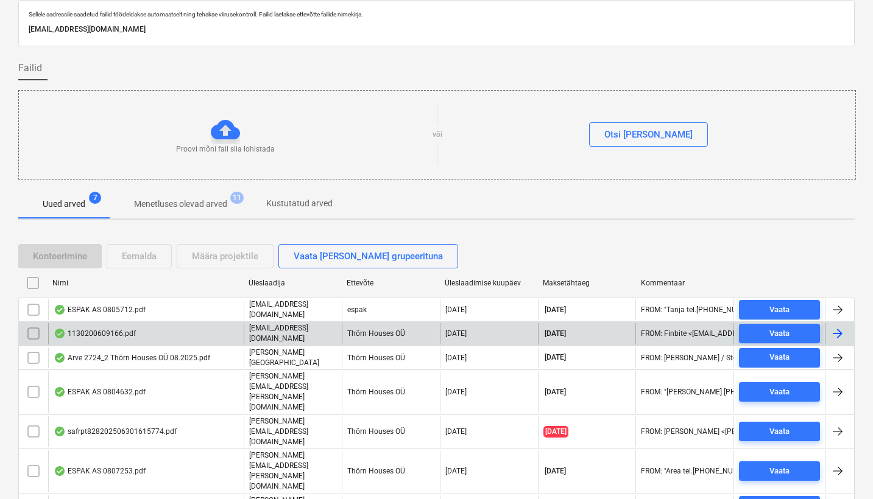
click at [110, 329] on div "1130200609166.pdf" at bounding box center [95, 334] width 82 height 10
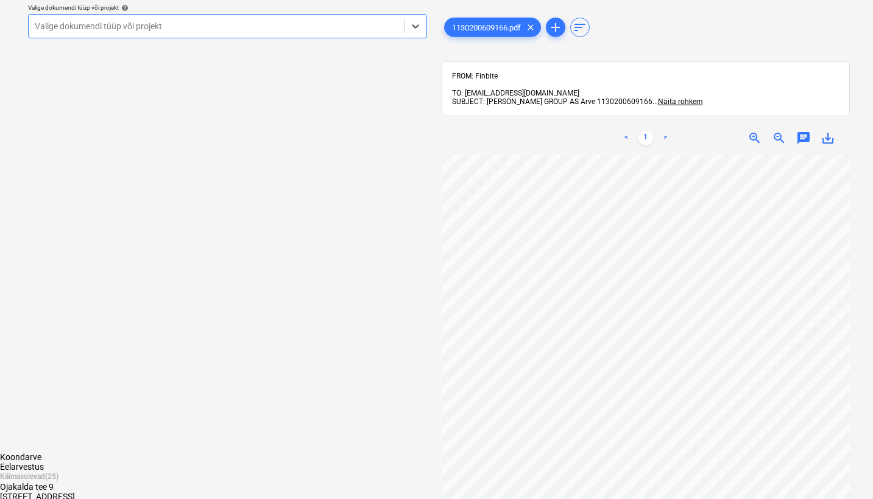
click at [42, 31] on div at bounding box center [216, 26] width 363 height 12
type input "tege"
click at [97, 463] on div "Tegevuskulud 2025" at bounding box center [436, 468] width 873 height 10
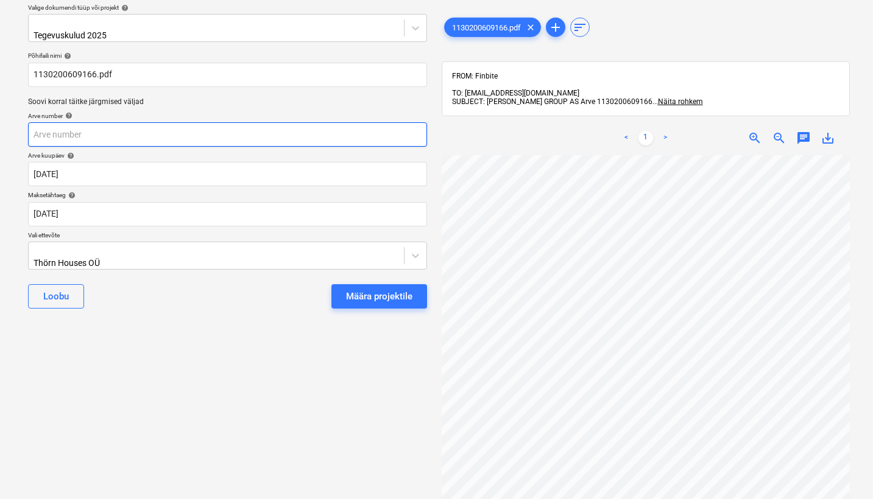
click at [79, 133] on input "text" at bounding box center [227, 134] width 399 height 24
type input "1130200609166"
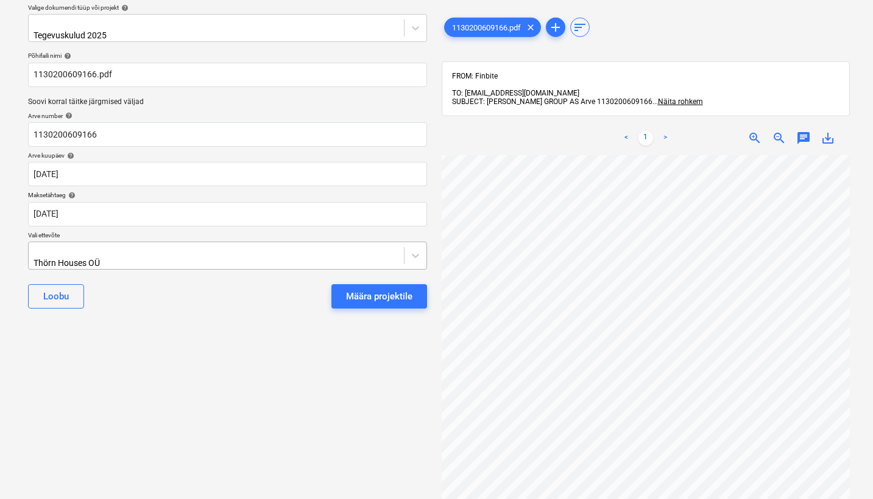
click at [32, 249] on div "Thörn Houses OÜ" at bounding box center [216, 255] width 375 height 27
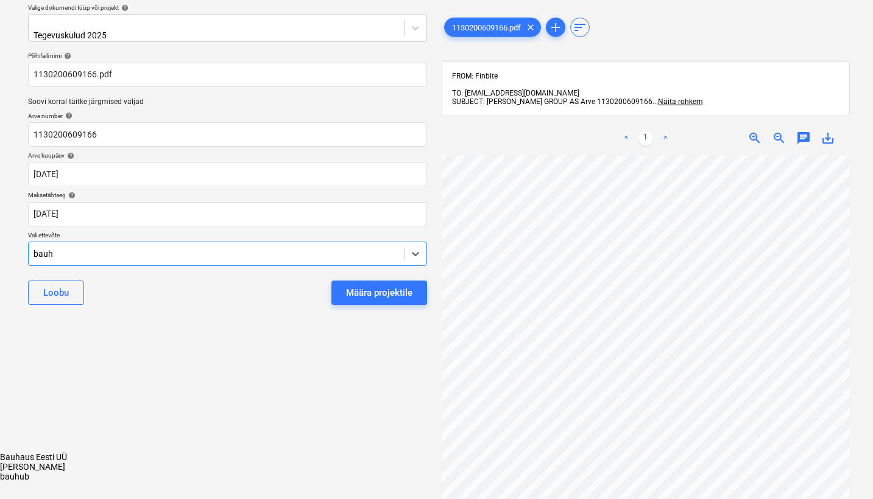
type input "bauhu"
click at [59, 453] on div "bauhub" at bounding box center [436, 458] width 873 height 10
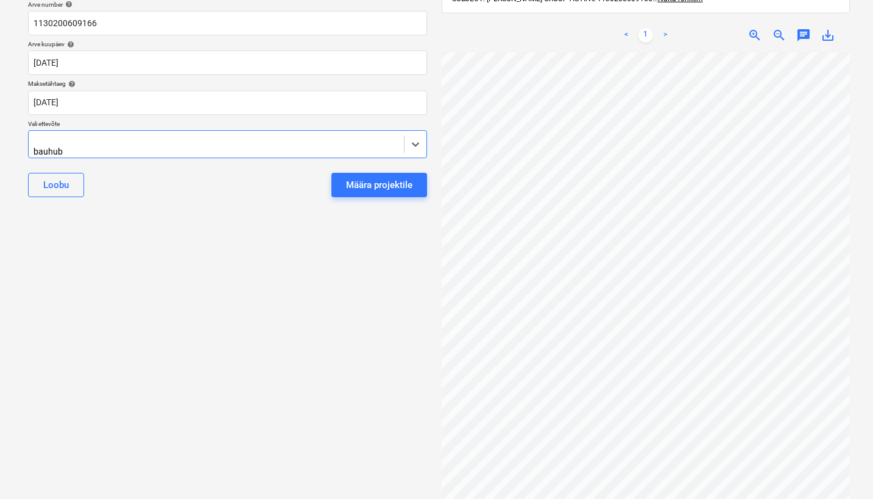
scroll to position [158, 0]
click at [86, 136] on div at bounding box center [216, 140] width 363 height 12
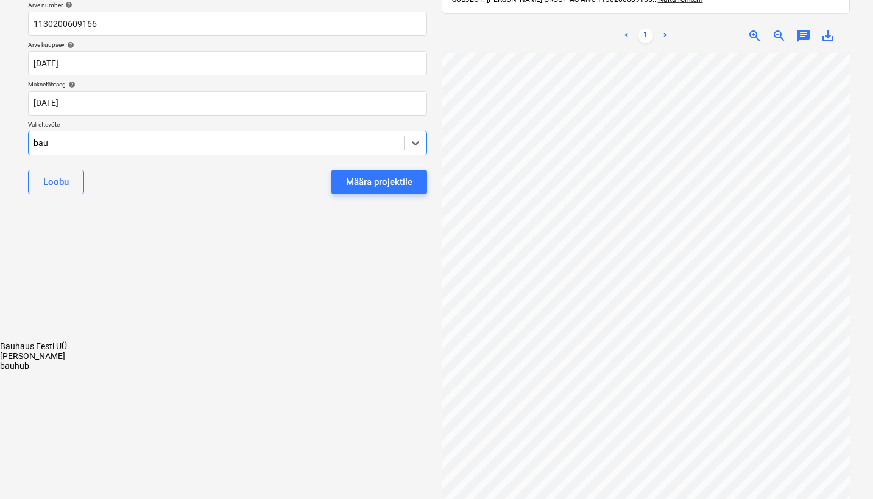
type input "bauh"
click at [64, 351] on div "[PERSON_NAME]" at bounding box center [436, 356] width 873 height 10
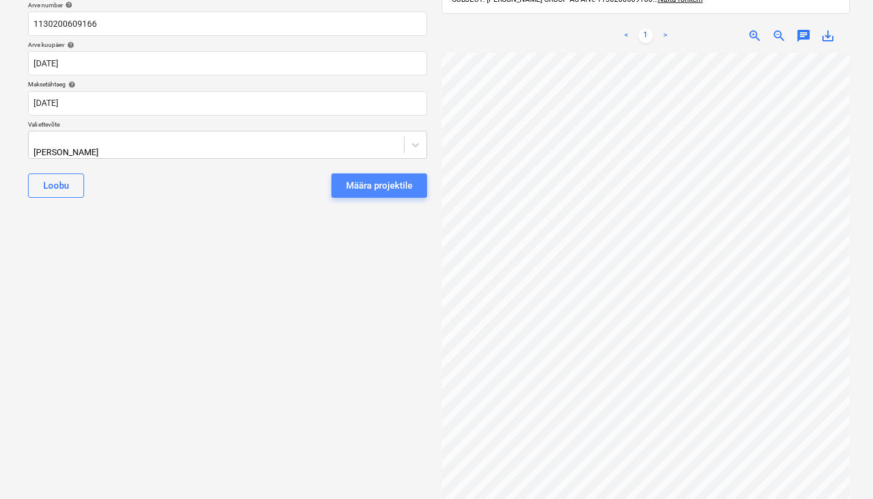
click at [378, 178] on div "Määra projektile" at bounding box center [379, 186] width 66 height 16
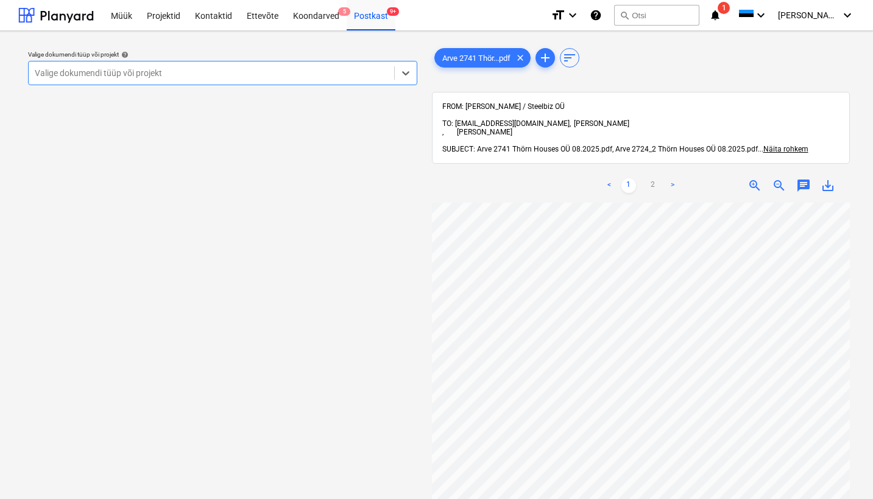
click at [53, 72] on div "Valige dokumendi tüüp või projekt" at bounding box center [211, 73] width 353 height 10
type input "sin"
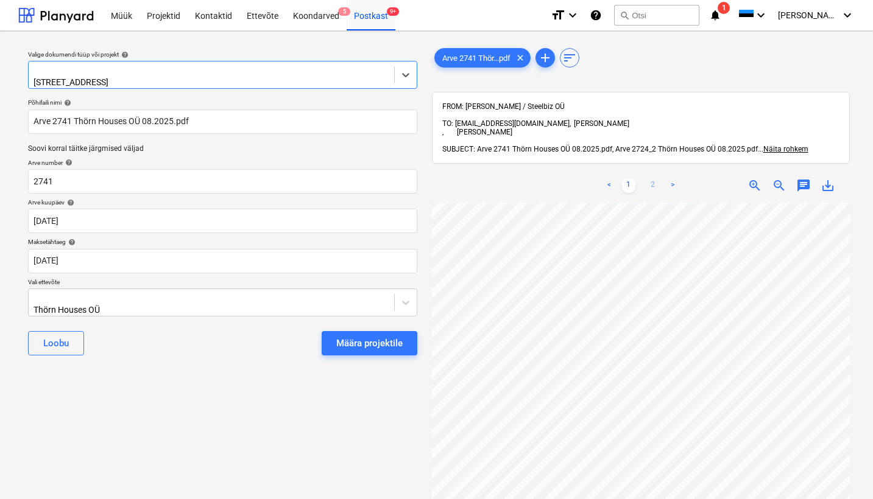
scroll to position [0, 132]
click at [651, 178] on link "2" at bounding box center [653, 185] width 15 height 15
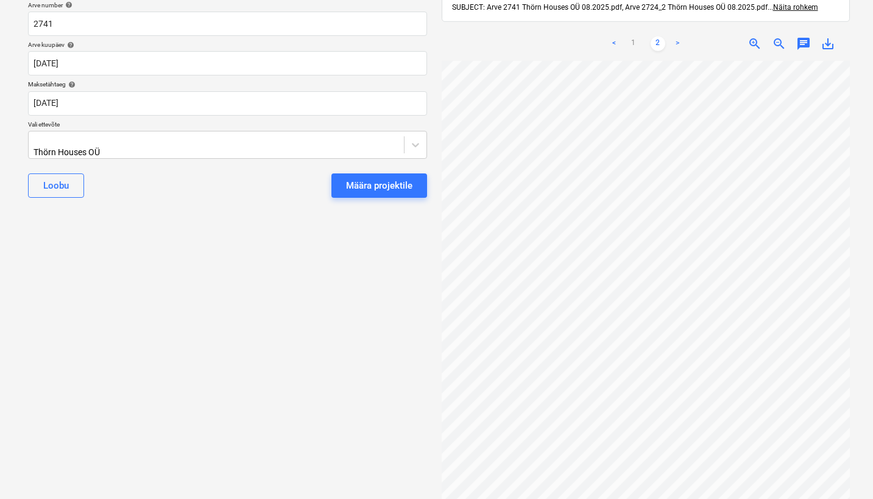
scroll to position [0, 0]
click at [635, 19] on div "Projekti nimekirja ületoomine ebaõnnestus" at bounding box center [659, 12] width 183 height 15
click at [635, 15] on div "Projekti nimekirja ületoomine ebaõnnestus" at bounding box center [659, 12] width 183 height 15
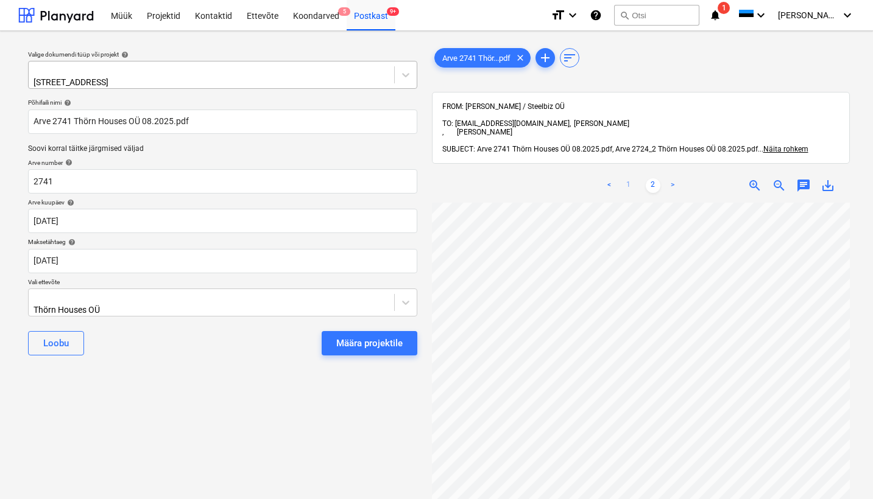
click at [629, 178] on link "1" at bounding box center [628, 185] width 15 height 15
click at [387, 336] on div "Määra projektile" at bounding box center [369, 344] width 66 height 16
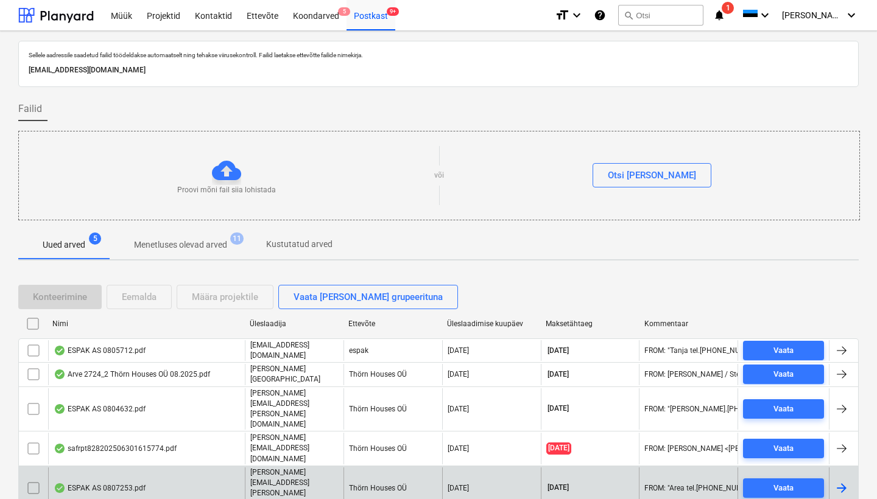
click at [121, 468] on div "ESPAK AS 0807253.pdf" at bounding box center [146, 489] width 197 height 42
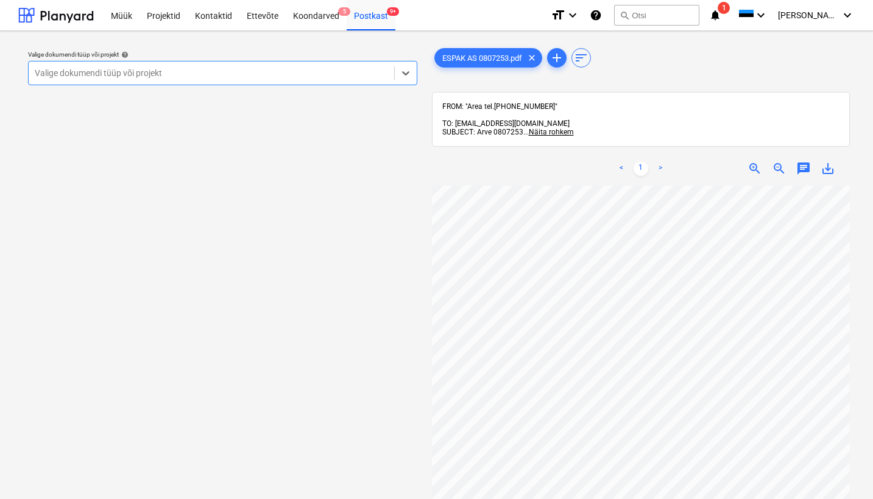
click at [57, 65] on div "Valige dokumendi tüüp või projekt" at bounding box center [211, 73] width 365 height 17
type input "tehas"
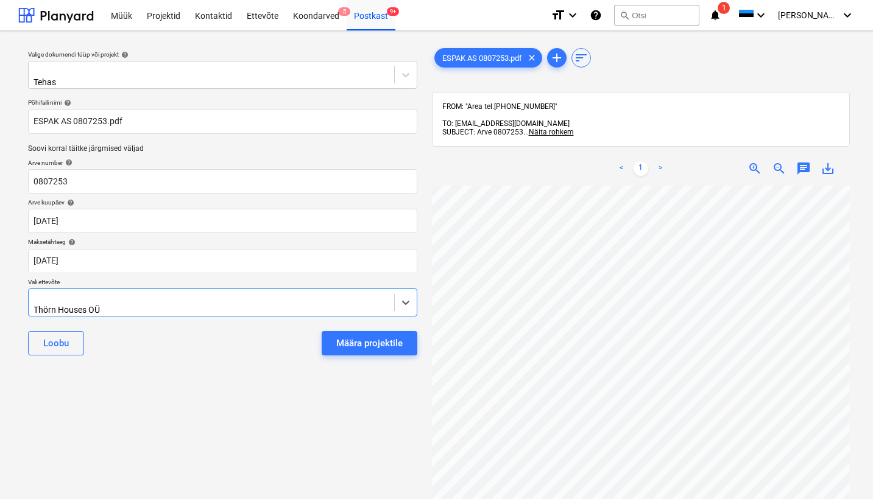
click at [33, 291] on div "Thörn Houses OÜ" at bounding box center [211, 302] width 365 height 27
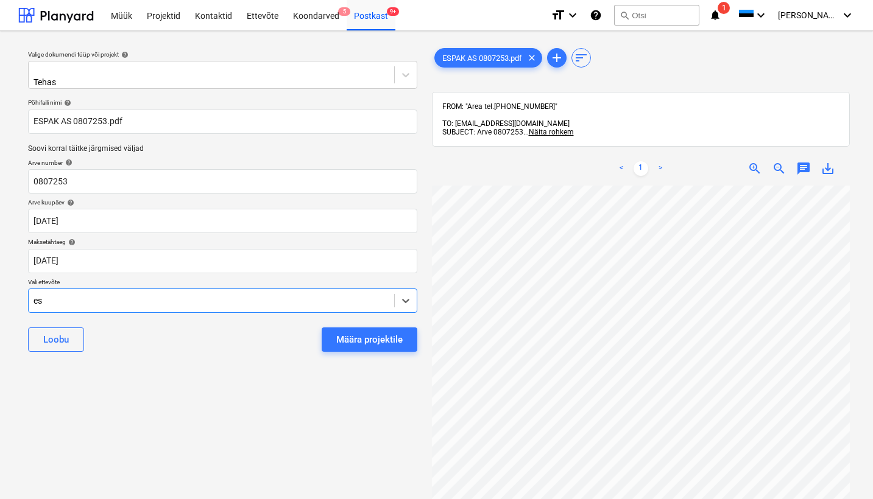
scroll to position [840, 0]
type input "espak"
click at [44, 499] on div "espak" at bounding box center [436, 504] width 873 height 10
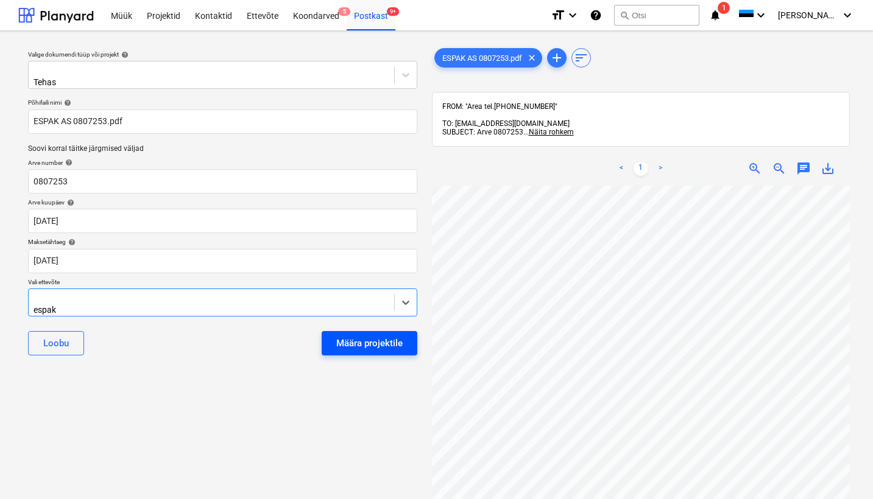
click at [400, 336] on div "Määra projektile" at bounding box center [369, 344] width 66 height 16
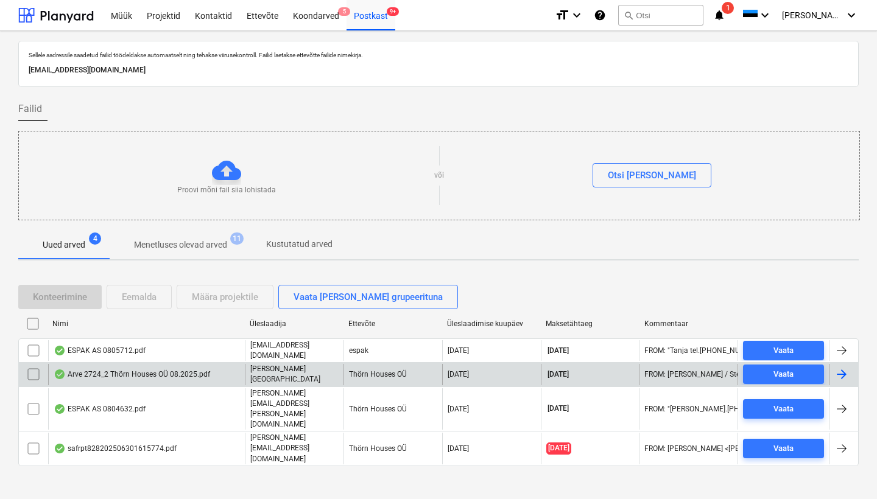
click at [169, 373] on div "Arve 2724_2 Thörn Houses OÜ 08.2025.pdf" at bounding box center [132, 375] width 157 height 10
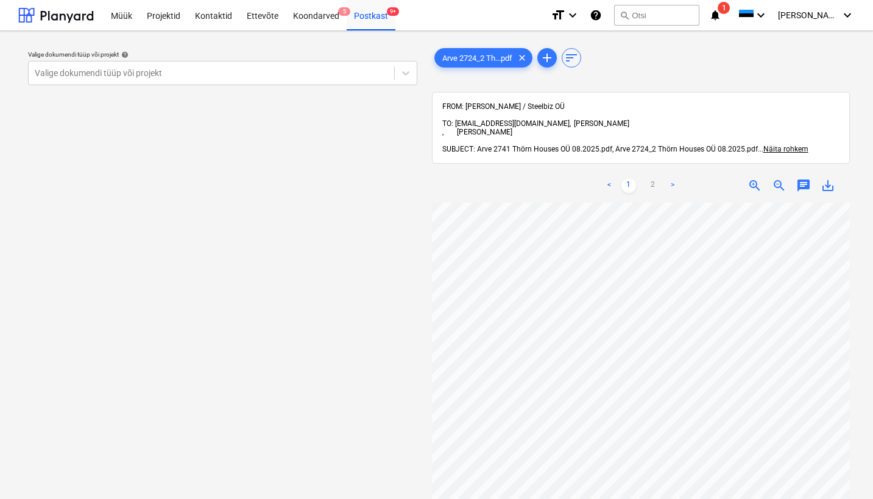
click at [784, 118] on div "FROM: [PERSON_NAME] / Steelbiz OÜ TO: [EMAIL_ADDRESS][DOMAIN_NAME], [PERSON_NAM…" at bounding box center [641, 127] width 398 height 51
click at [784, 145] on span "Näita rohkem" at bounding box center [785, 149] width 45 height 9
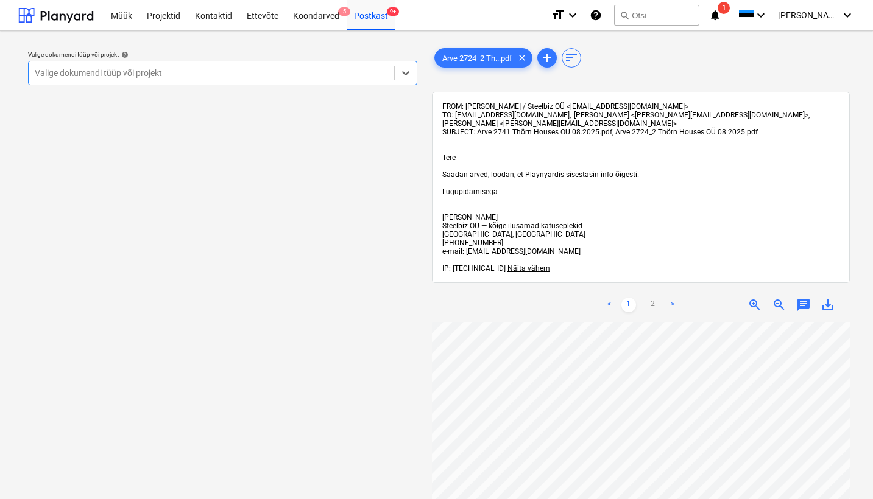
click at [44, 69] on div "Valige dokumendi tüüp või projekt" at bounding box center [211, 73] width 353 height 10
type input "sin"
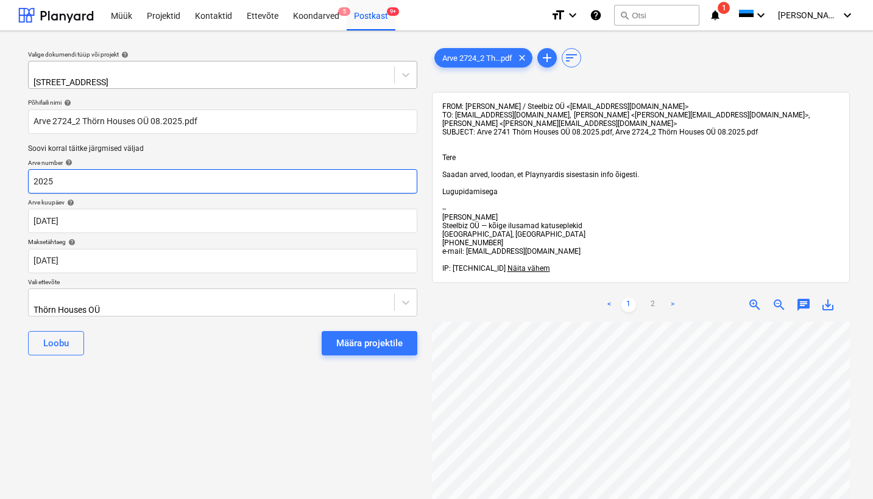
click at [62, 179] on input "2025" at bounding box center [222, 181] width 389 height 24
type input "2724/2"
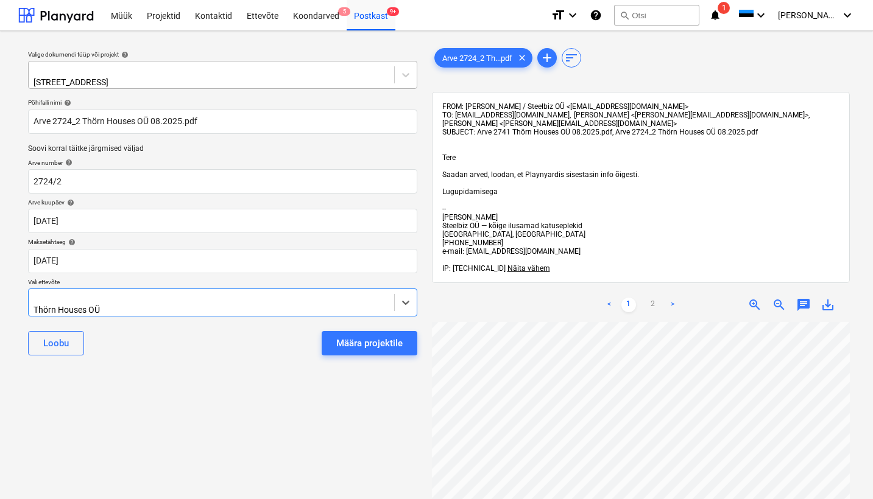
click at [37, 292] on div at bounding box center [211, 298] width 353 height 12
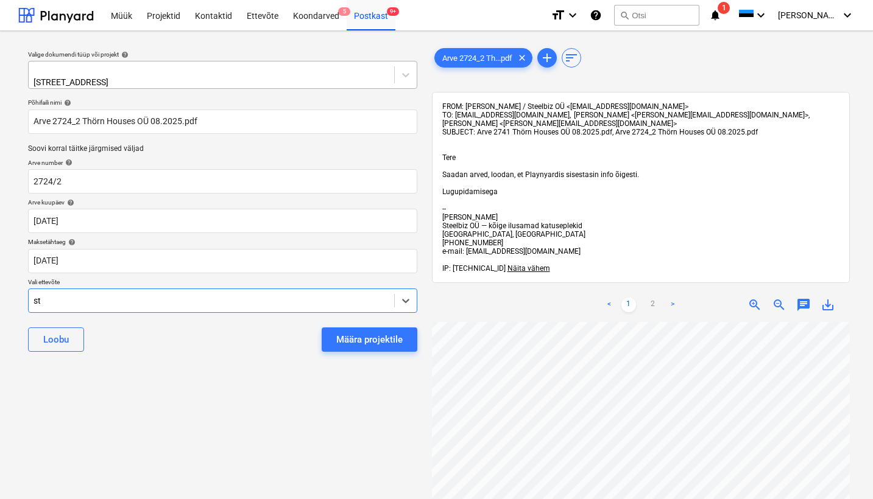
scroll to position [798, 0]
type input "stee"
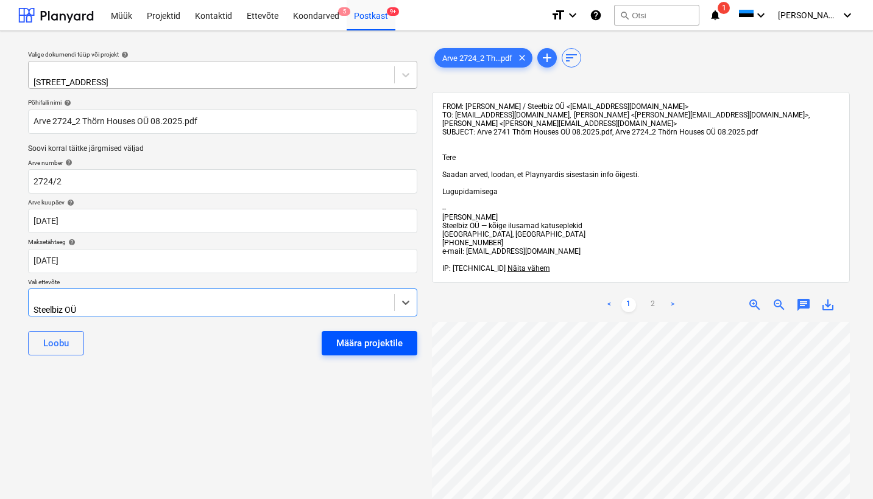
click at [375, 336] on div "Määra projektile" at bounding box center [369, 344] width 66 height 16
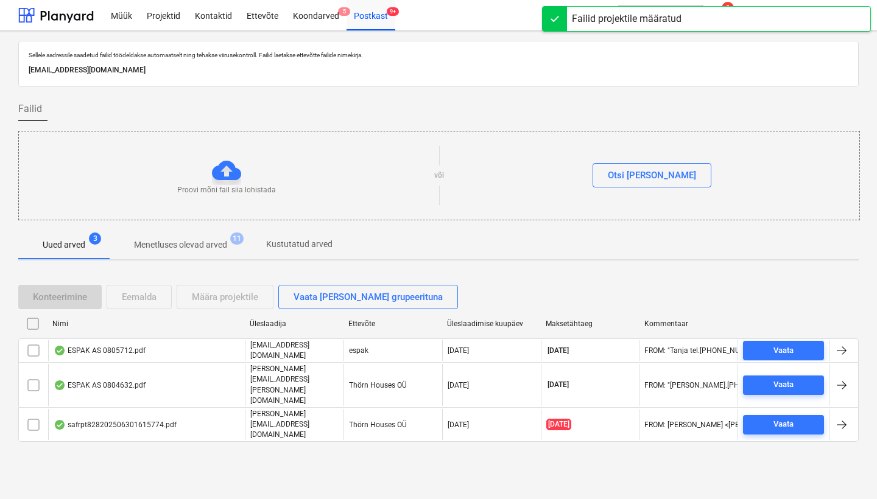
click at [179, 244] on p "Menetluses olevad arved" at bounding box center [180, 245] width 93 height 13
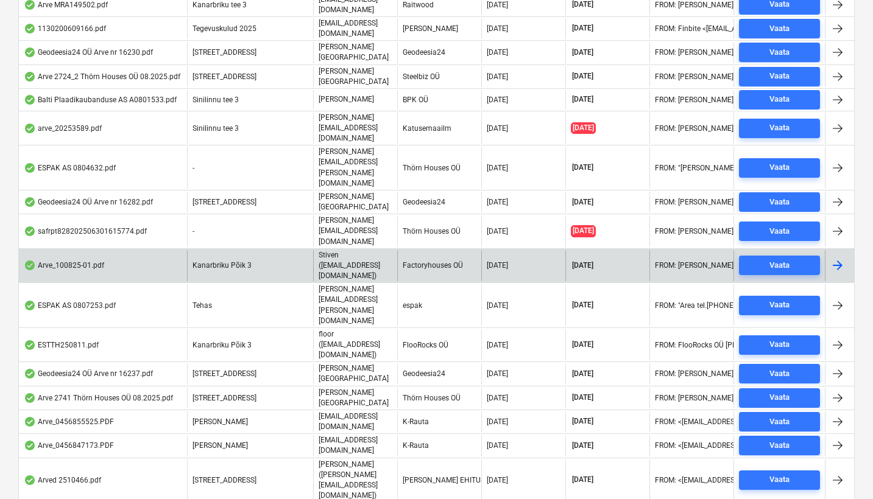
scroll to position [384, 0]
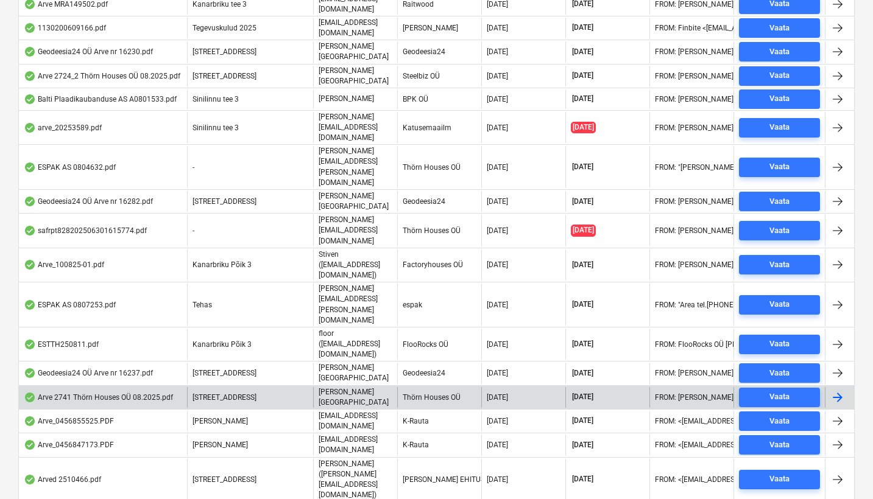
click at [146, 393] on div "Arve 2741 Thörn Houses OÜ 08.2025.pdf" at bounding box center [98, 398] width 149 height 10
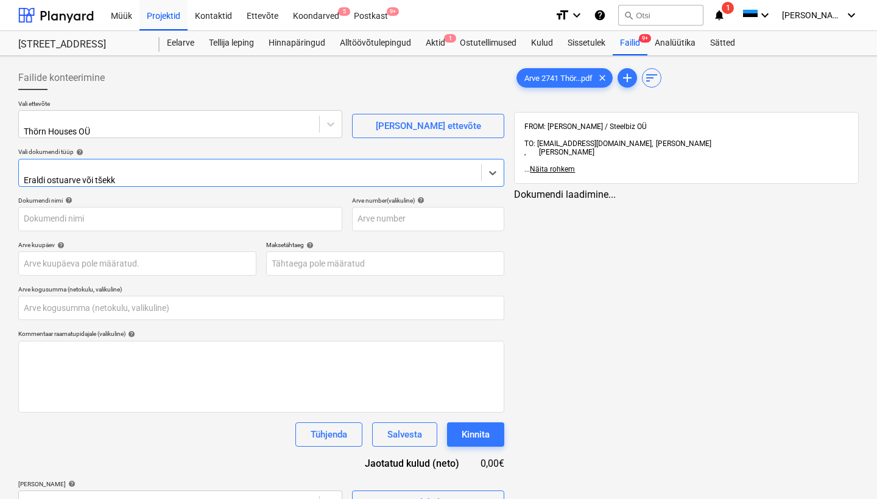
type input "2741"
type input "[DATE]"
type input "0,00"
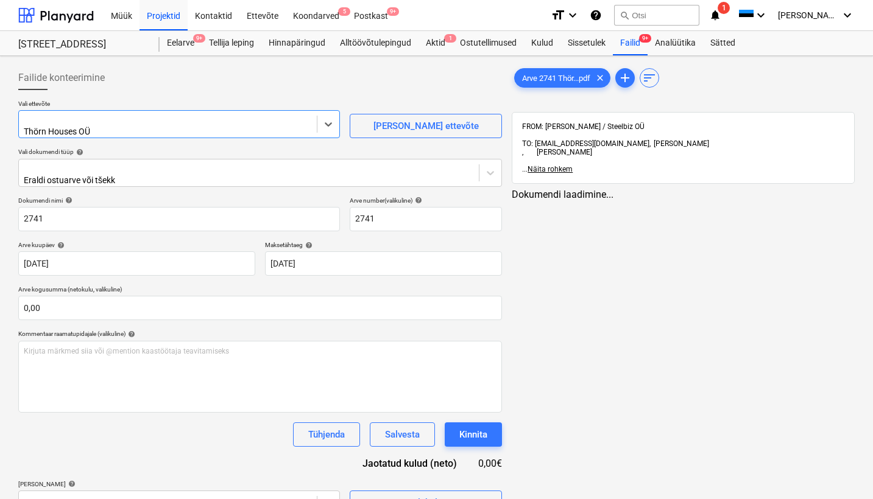
click at [64, 116] on div "Thörn Houses OÜ" at bounding box center [168, 124] width 298 height 27
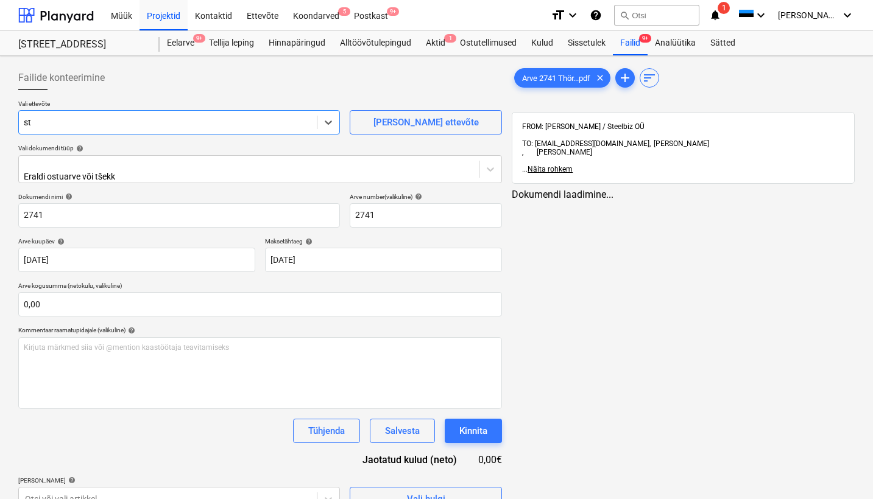
scroll to position [819, 0]
type input "stee"
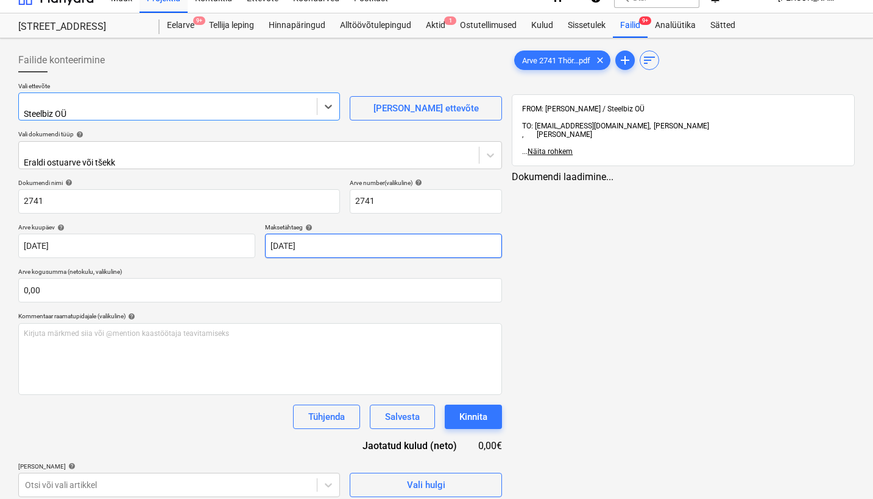
scroll to position [17, 0]
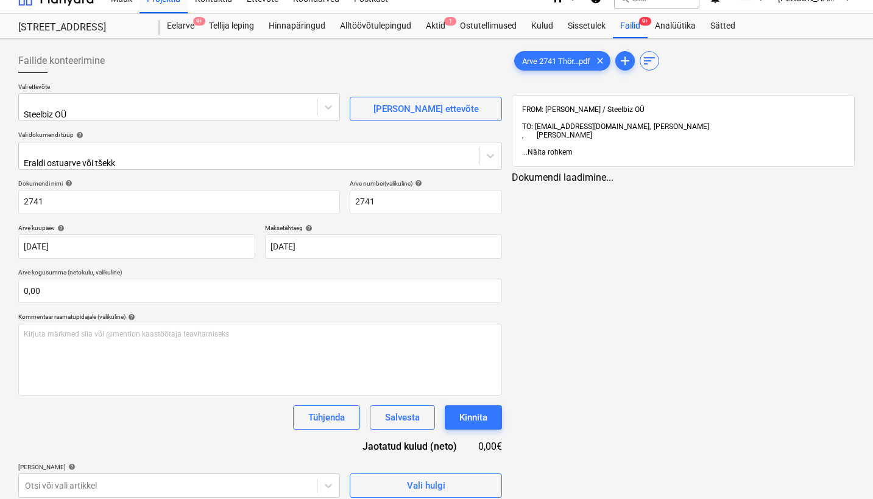
click at [557, 148] on span "Näita rohkem" at bounding box center [549, 152] width 45 height 9
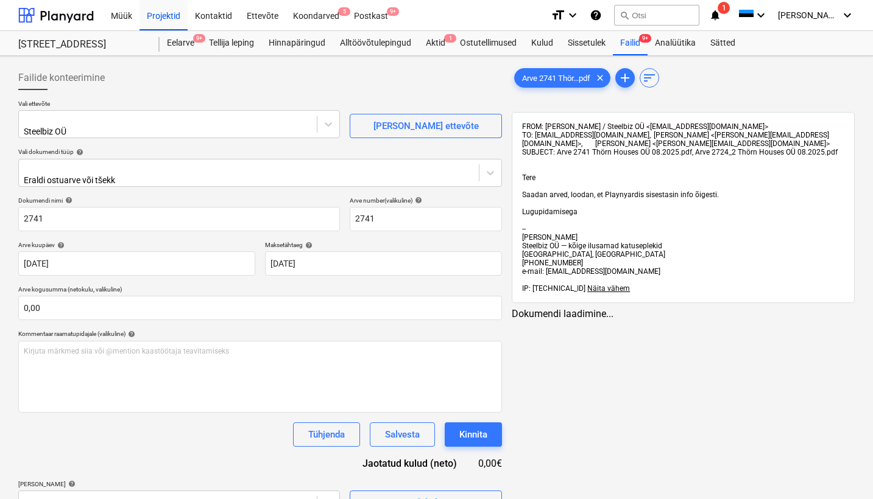
scroll to position [0, 0]
click at [368, 19] on div "Postkast 9+" at bounding box center [371, 14] width 49 height 31
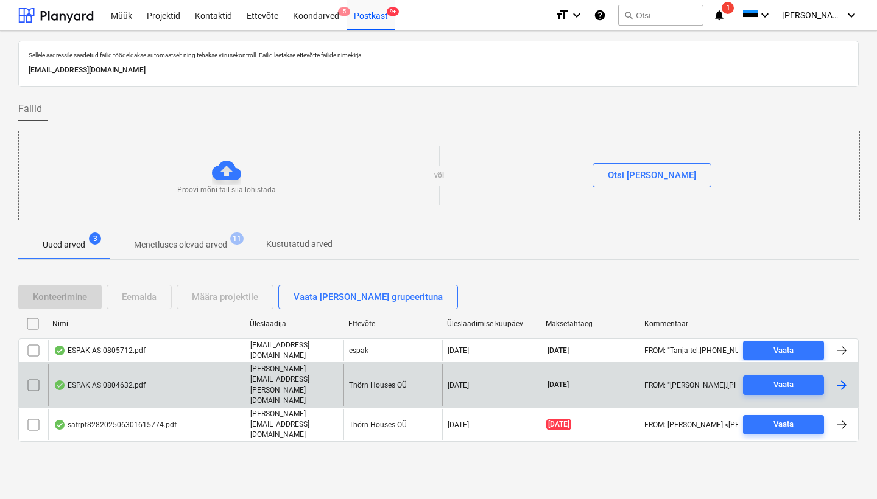
click at [99, 381] on div "ESPAK AS 0804632.pdf" at bounding box center [100, 386] width 92 height 10
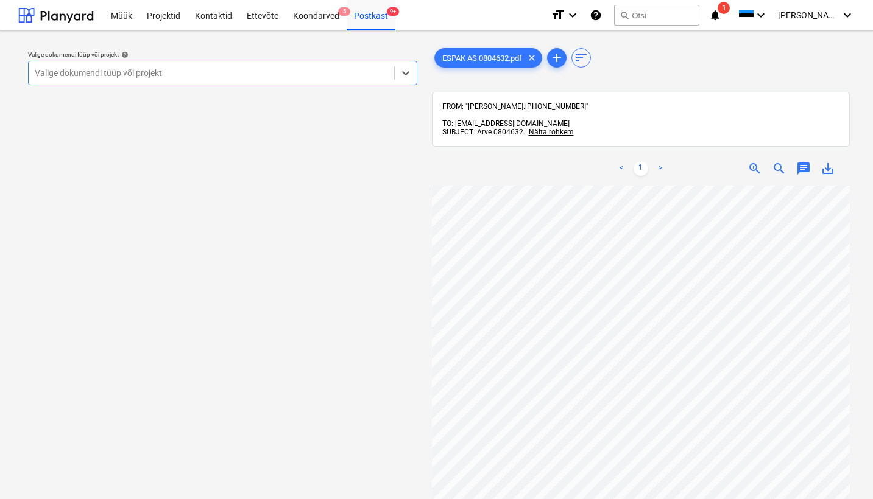
scroll to position [51, 10]
